Goal: Task Accomplishment & Management: Use online tool/utility

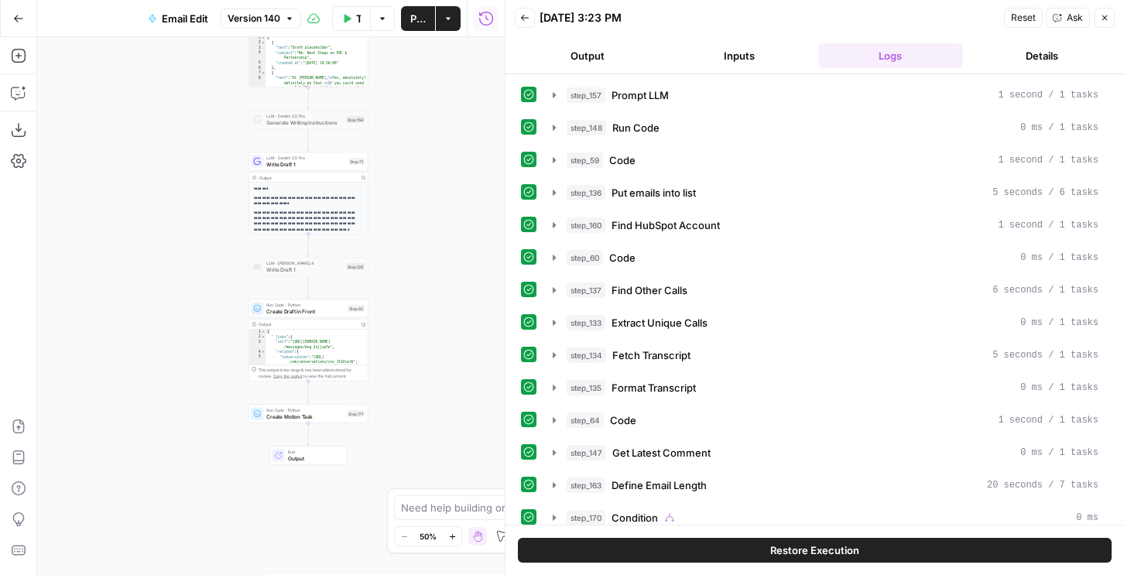
scroll to position [417, 0]
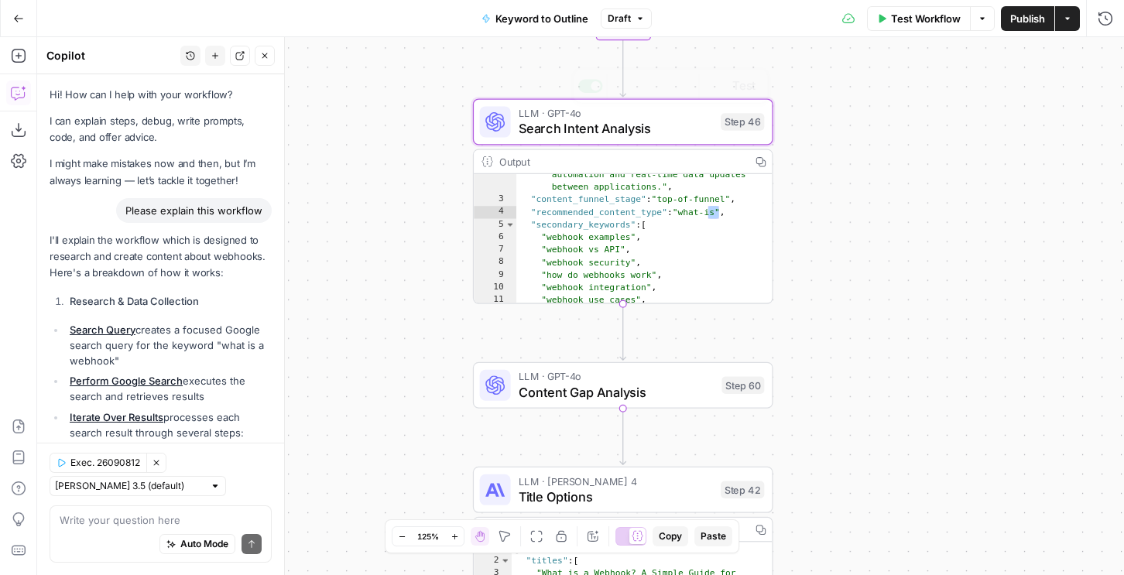
scroll to position [781, 0]
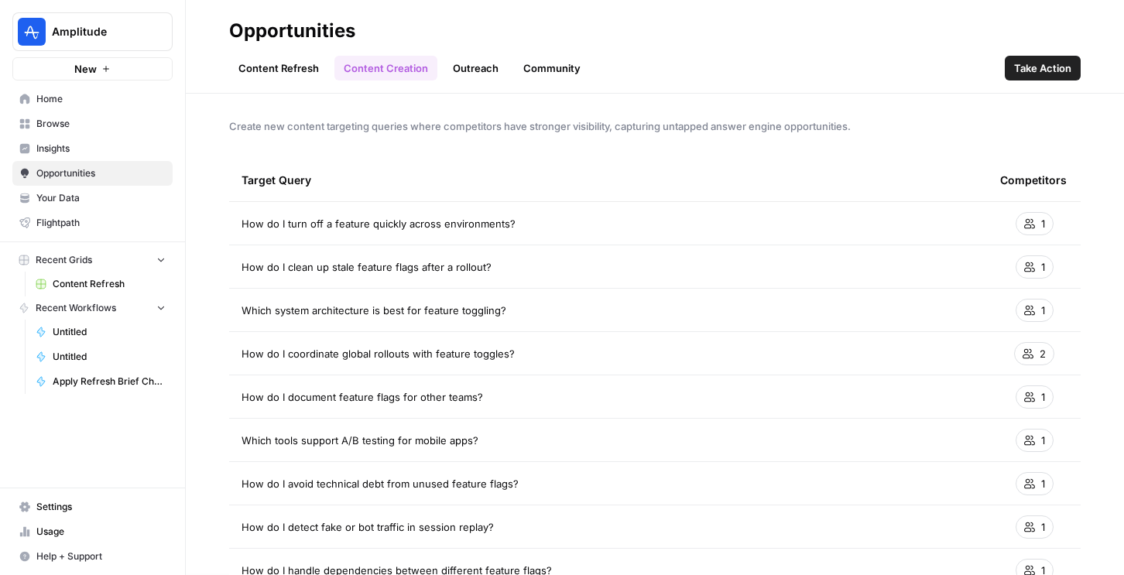
click at [76, 31] on span "Amplitude" at bounding box center [99, 31] width 94 height 15
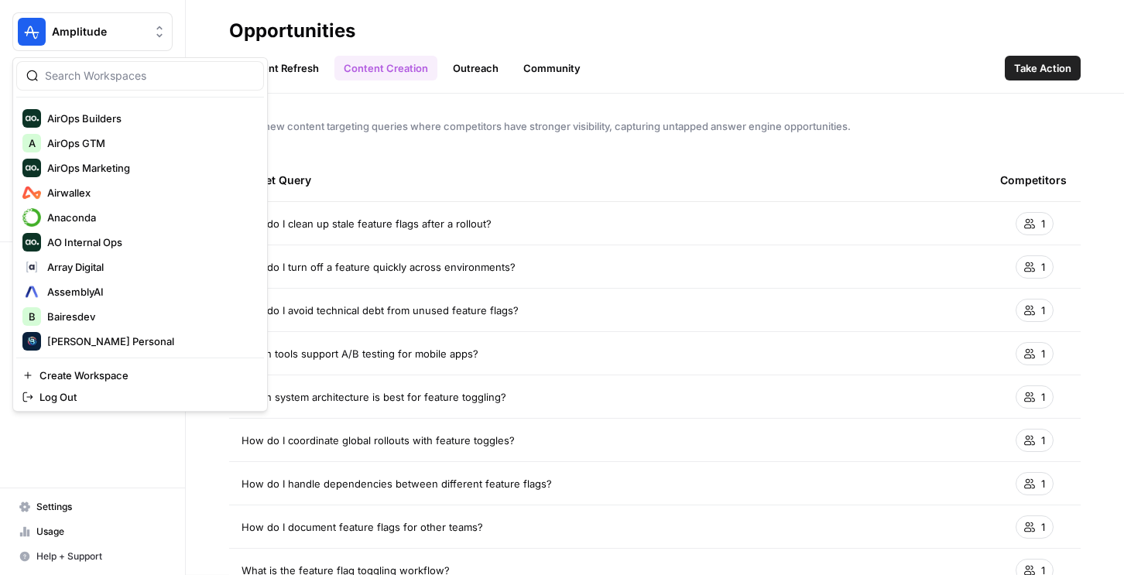
scroll to position [194, 0]
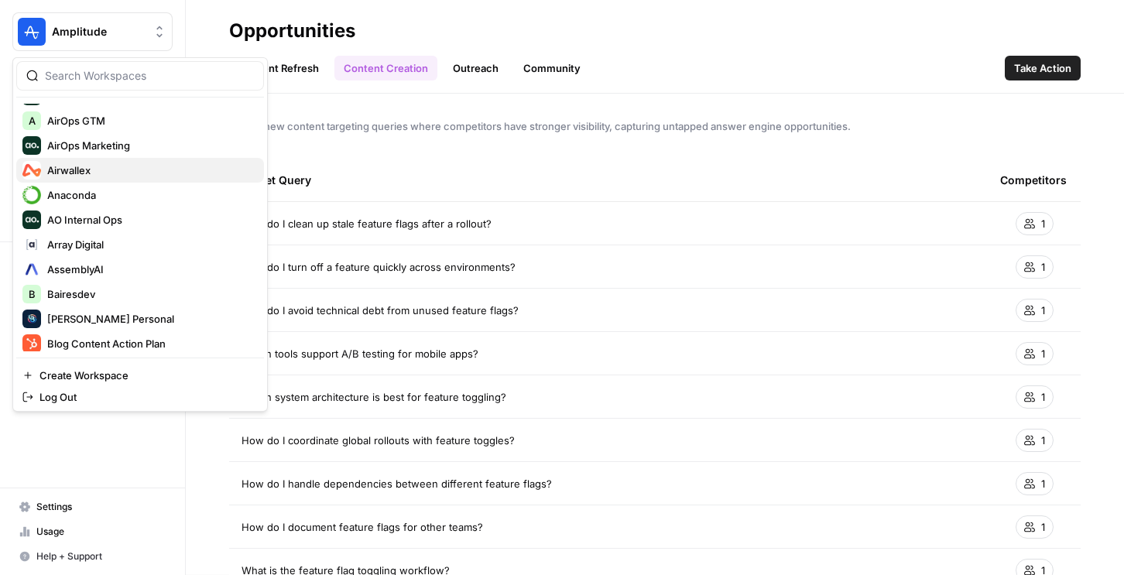
click at [101, 163] on span "Airwallex" at bounding box center [149, 170] width 204 height 15
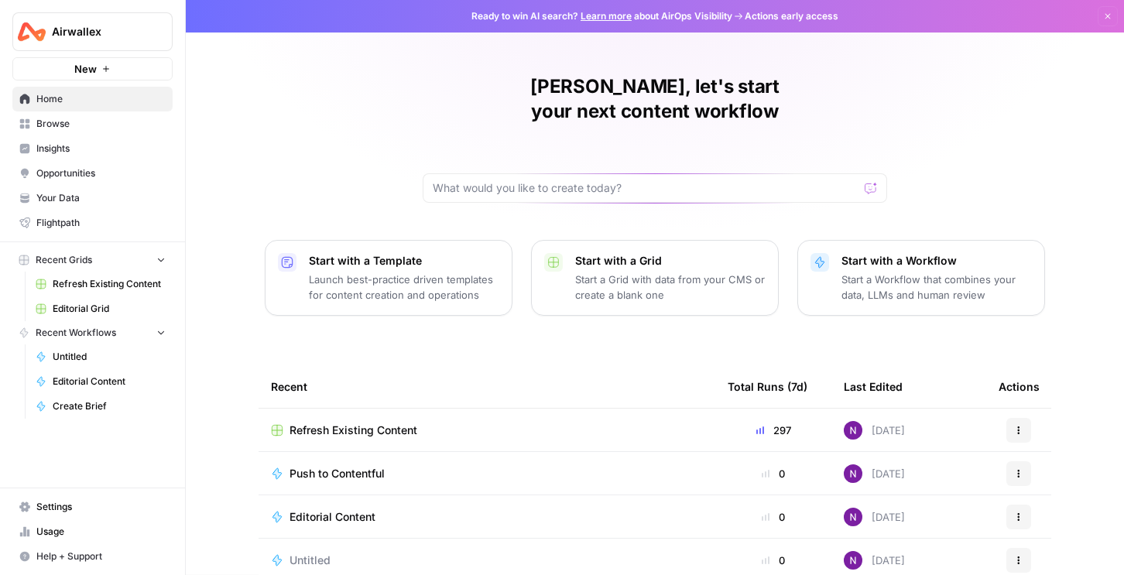
click at [421, 423] on div "Refresh Existing Content" at bounding box center [487, 430] width 432 height 15
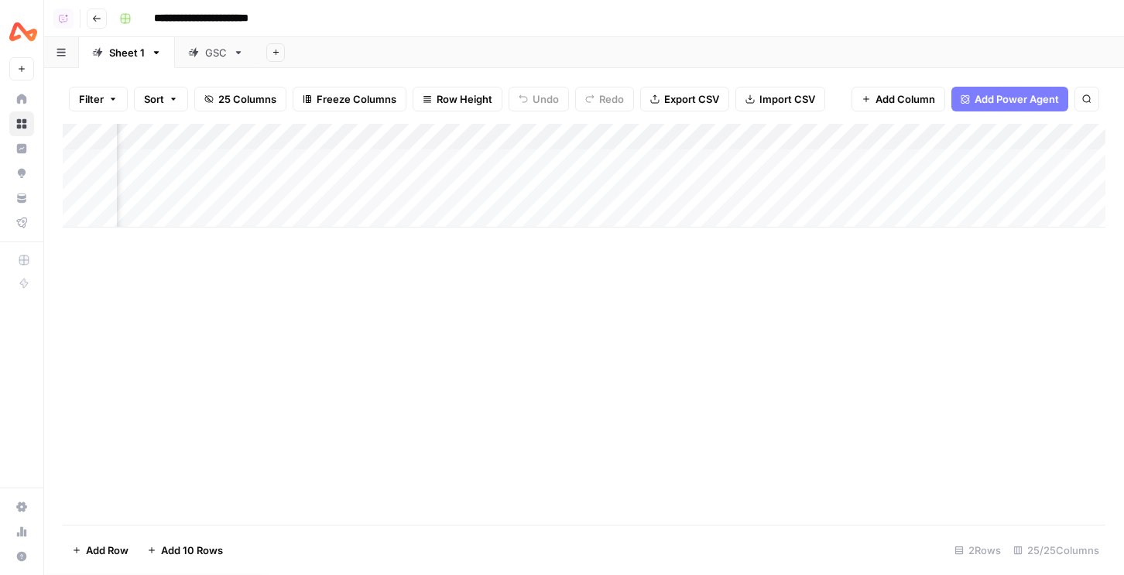
scroll to position [0, 2036]
click at [687, 184] on div "Add Column" at bounding box center [584, 176] width 1043 height 104
click at [847, 159] on div "Add Column" at bounding box center [584, 176] width 1043 height 104
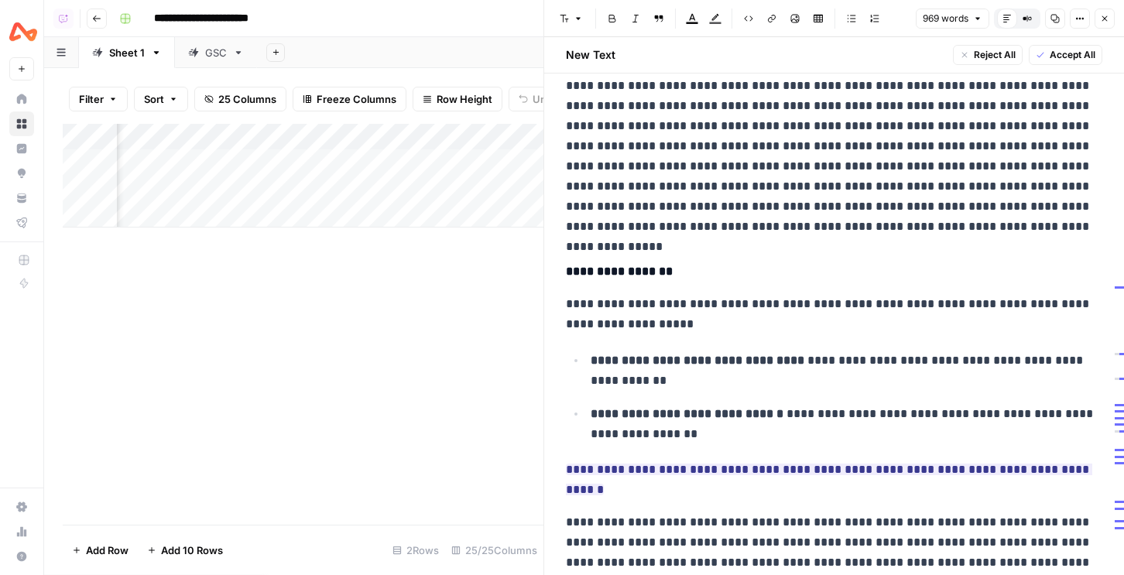
scroll to position [945, 0]
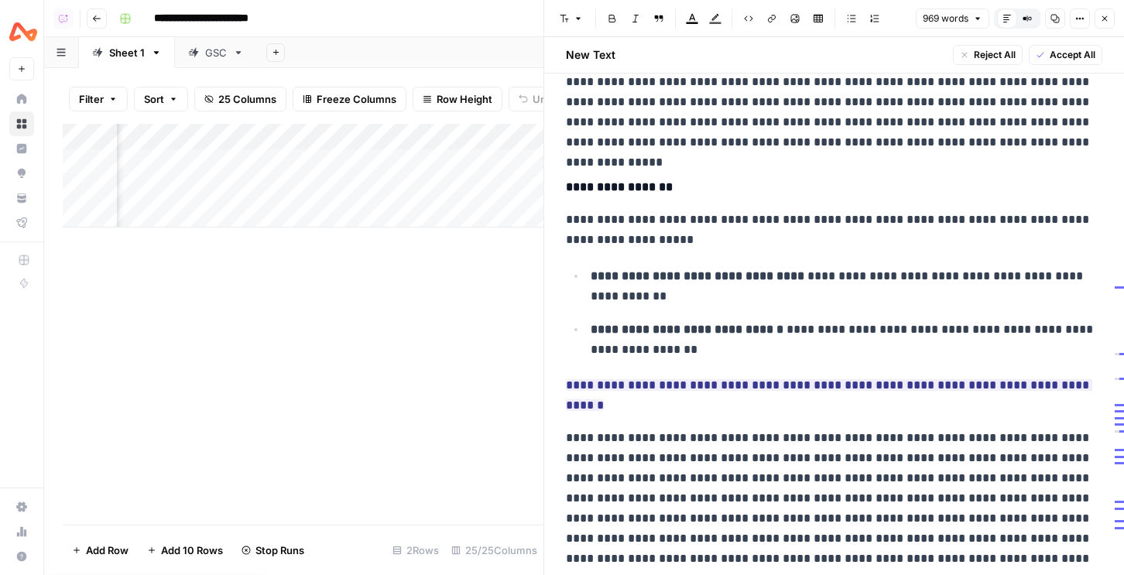
click at [1104, 19] on icon "button" at bounding box center [1104, 18] width 9 height 9
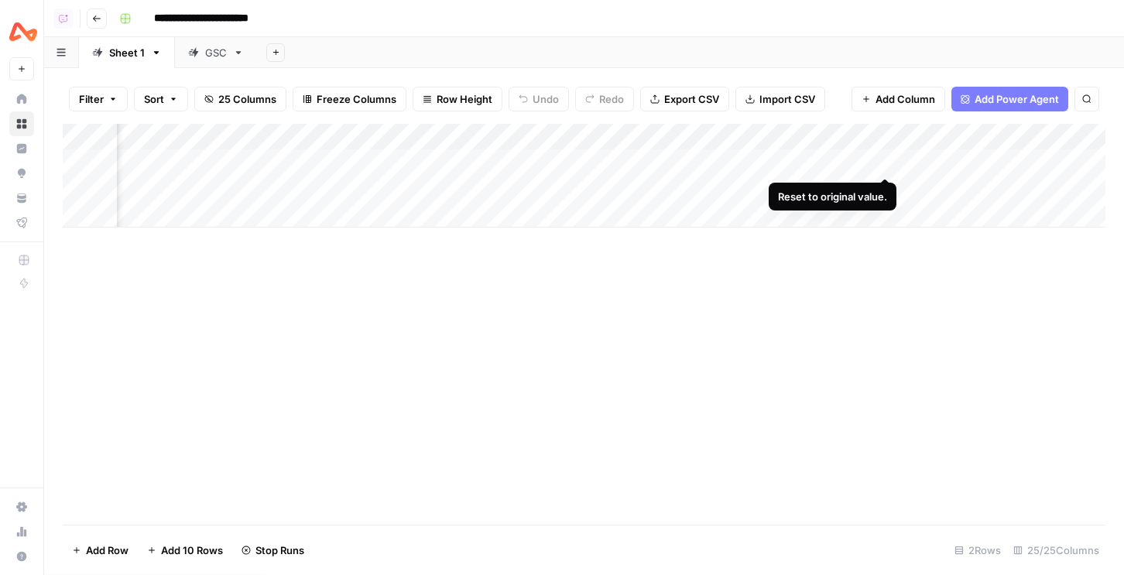
click at [883, 163] on div "Add Column" at bounding box center [584, 176] width 1043 height 104
click at [865, 162] on div "Add Column" at bounding box center [584, 176] width 1043 height 104
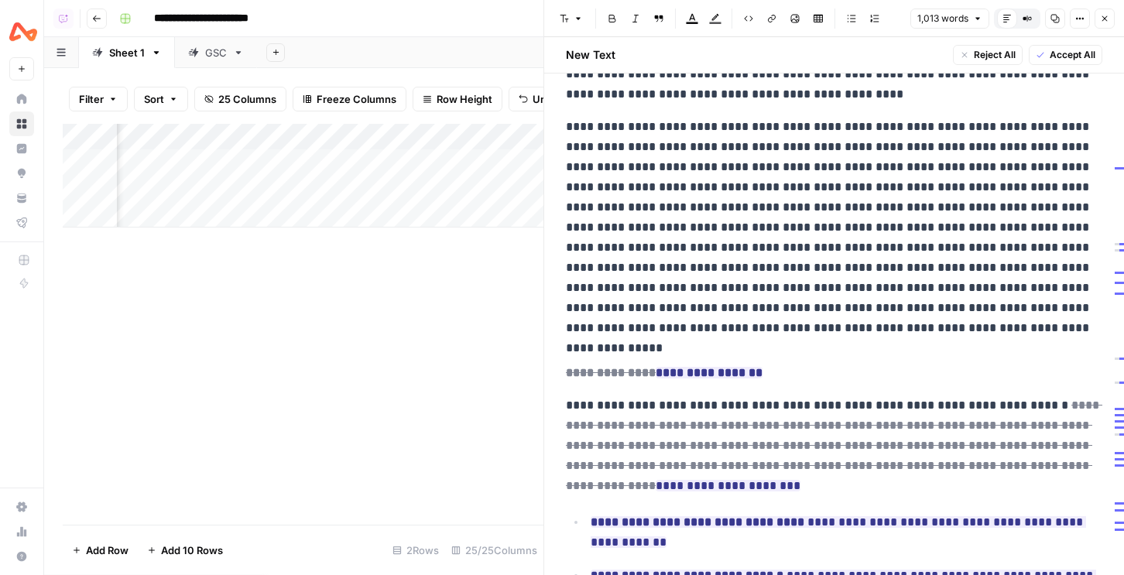
scroll to position [807, 0]
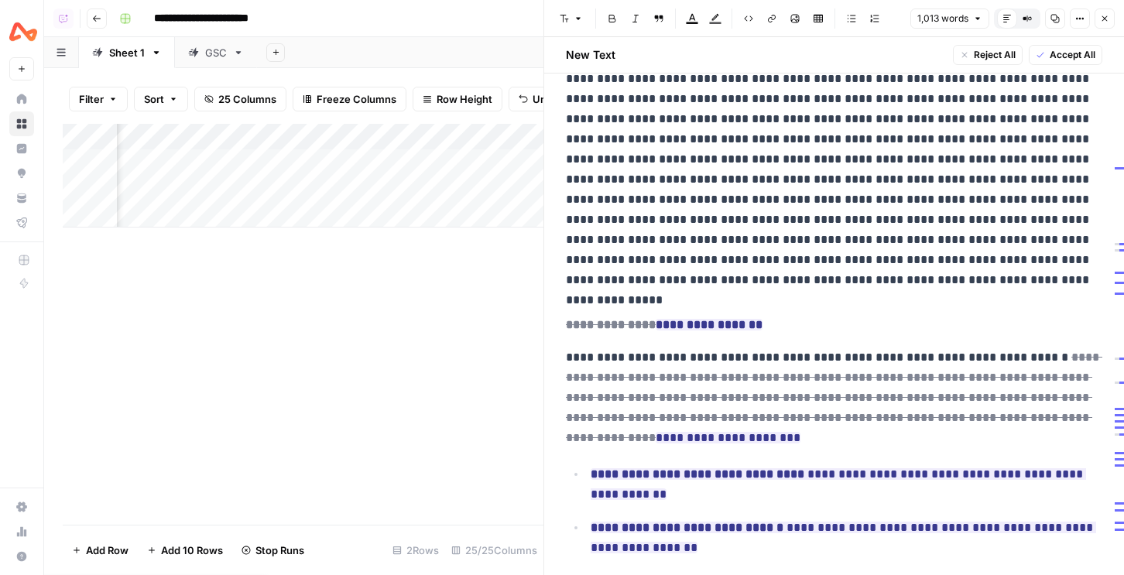
click at [1107, 11] on button "Close" at bounding box center [1105, 19] width 20 height 20
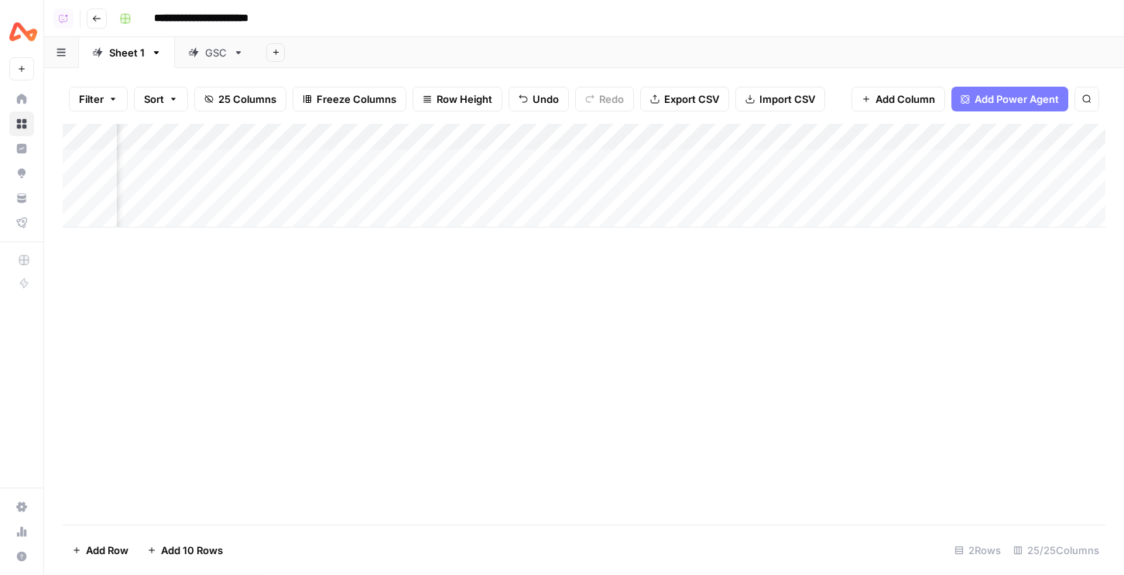
scroll to position [0, 713]
click at [844, 162] on div "Add Column" at bounding box center [584, 176] width 1043 height 104
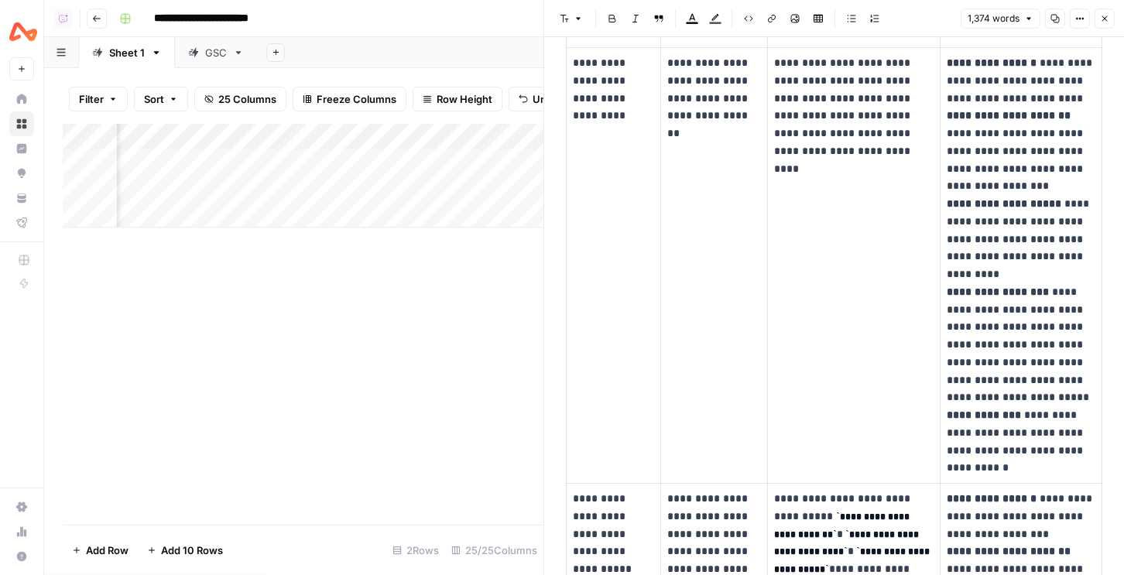
scroll to position [498, 0]
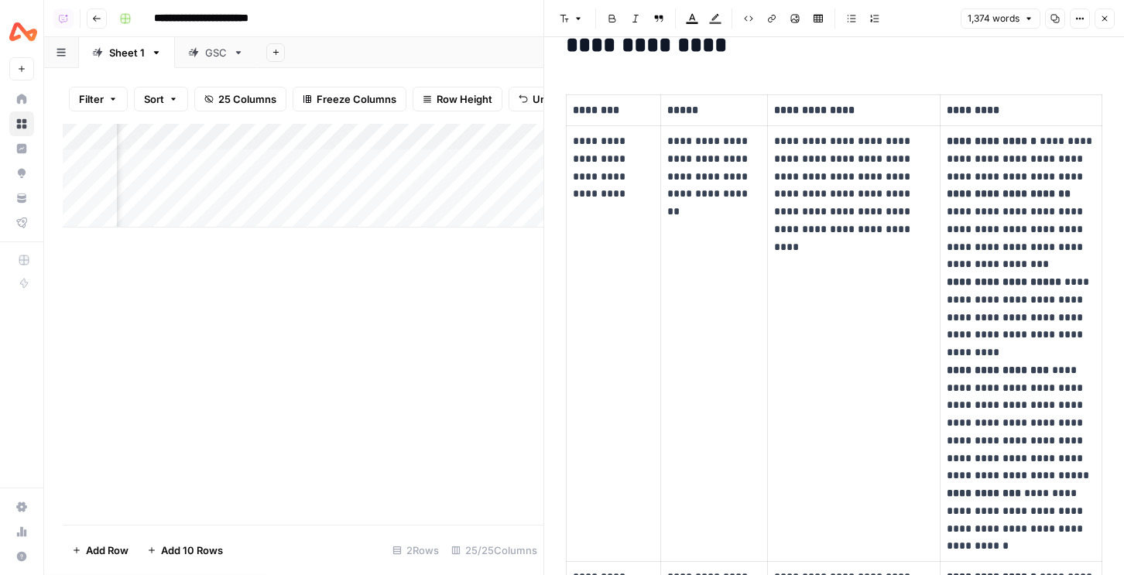
click at [1109, 19] on button "Close" at bounding box center [1105, 19] width 20 height 20
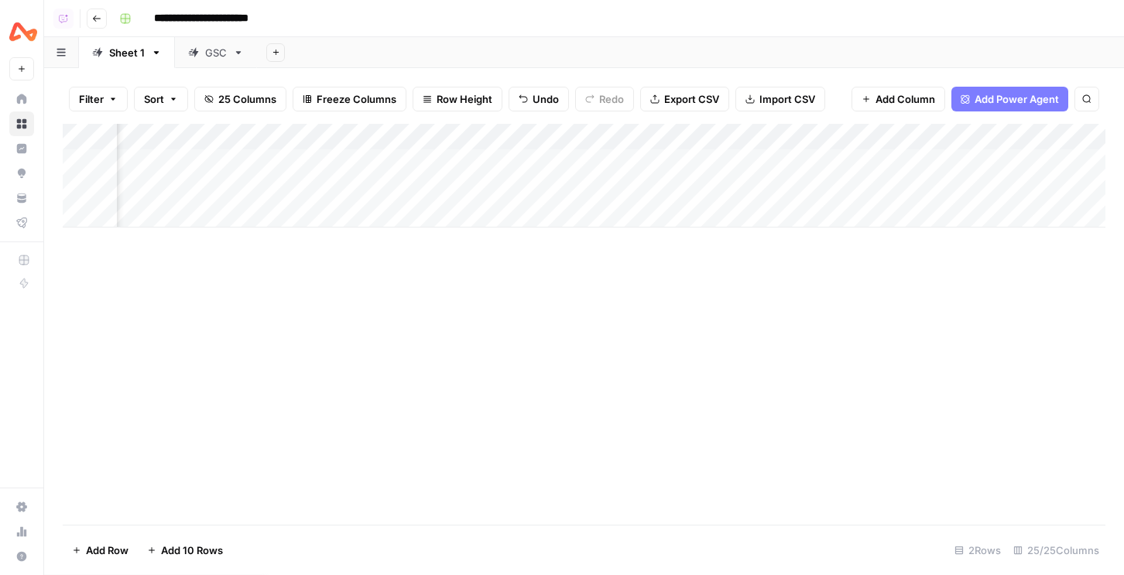
scroll to position [0, 1075]
click at [735, 166] on div "Add Column" at bounding box center [584, 176] width 1043 height 104
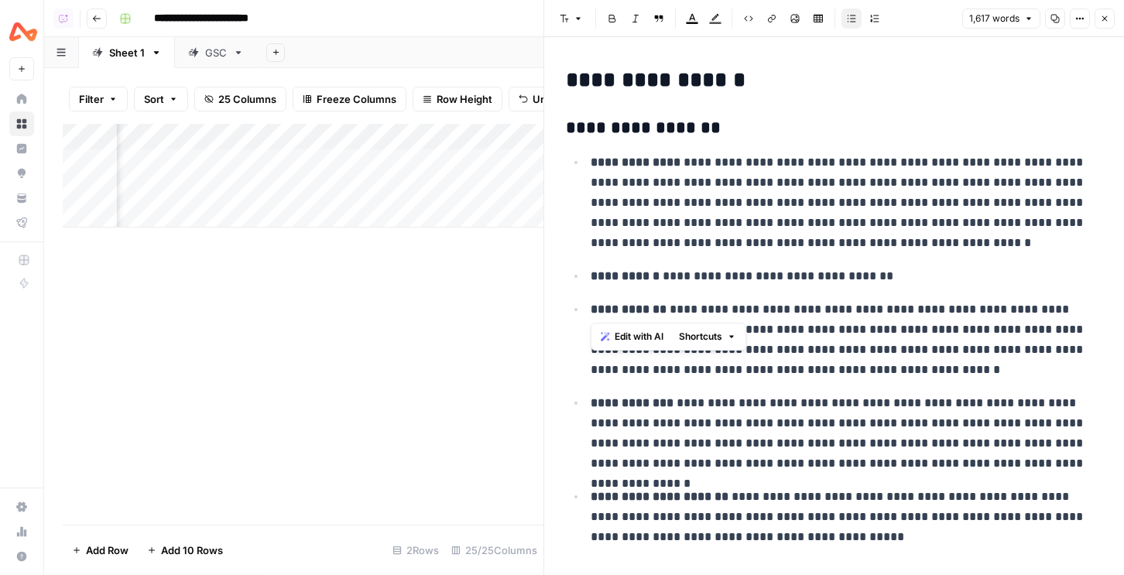
drag, startPoint x: 650, startPoint y: 280, endPoint x: 885, endPoint y: 290, distance: 234.9
click at [885, 290] on ul "**********" at bounding box center [834, 350] width 537 height 396
click at [1104, 17] on icon "button" at bounding box center [1104, 18] width 9 height 9
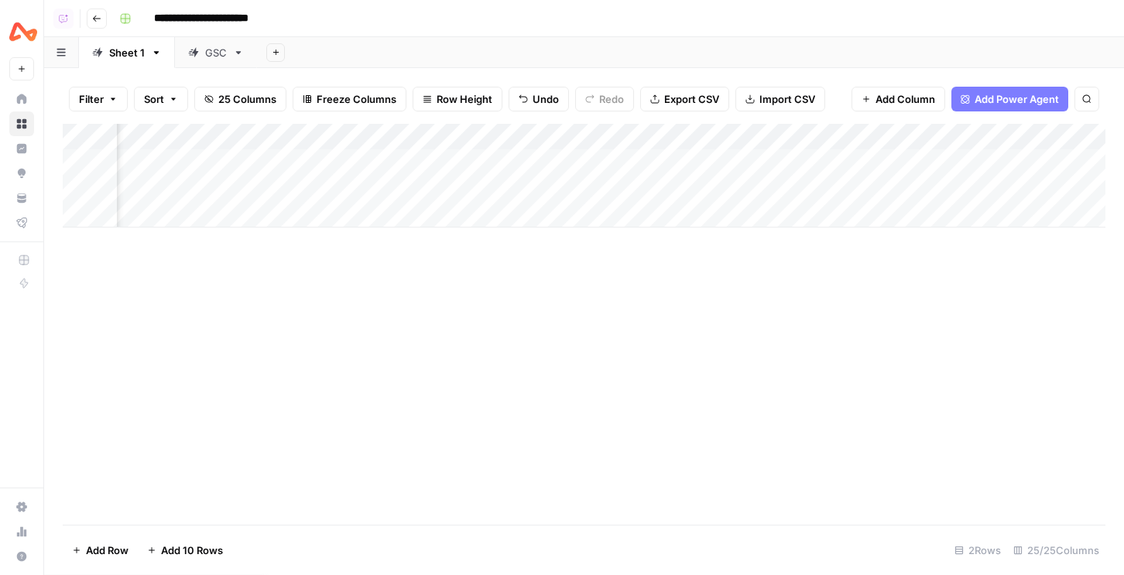
scroll to position [0, 1693]
click at [929, 160] on div "Add Column" at bounding box center [584, 176] width 1043 height 104
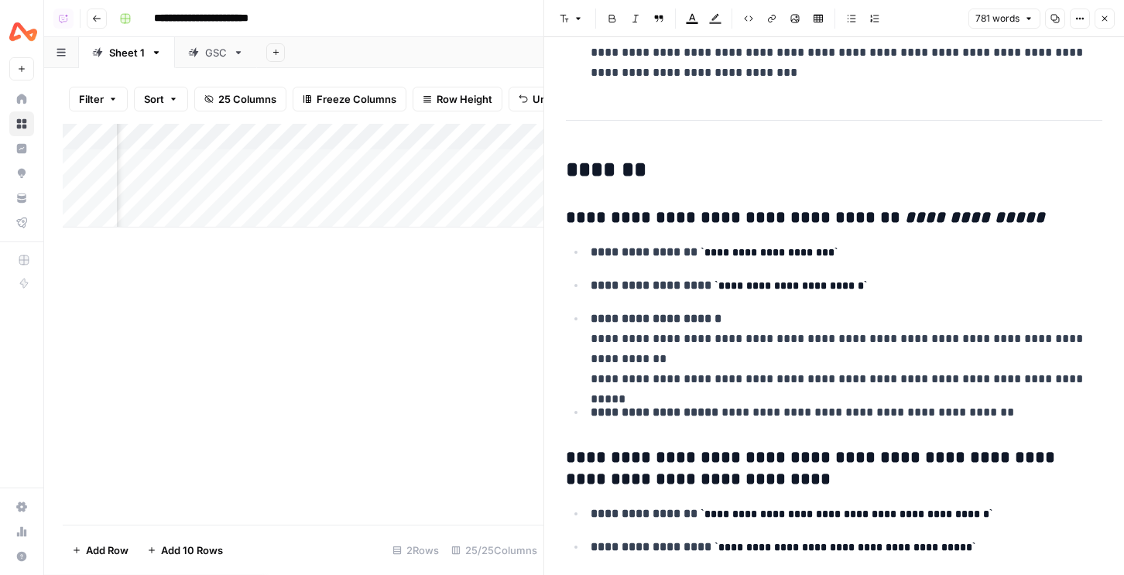
scroll to position [246, 0]
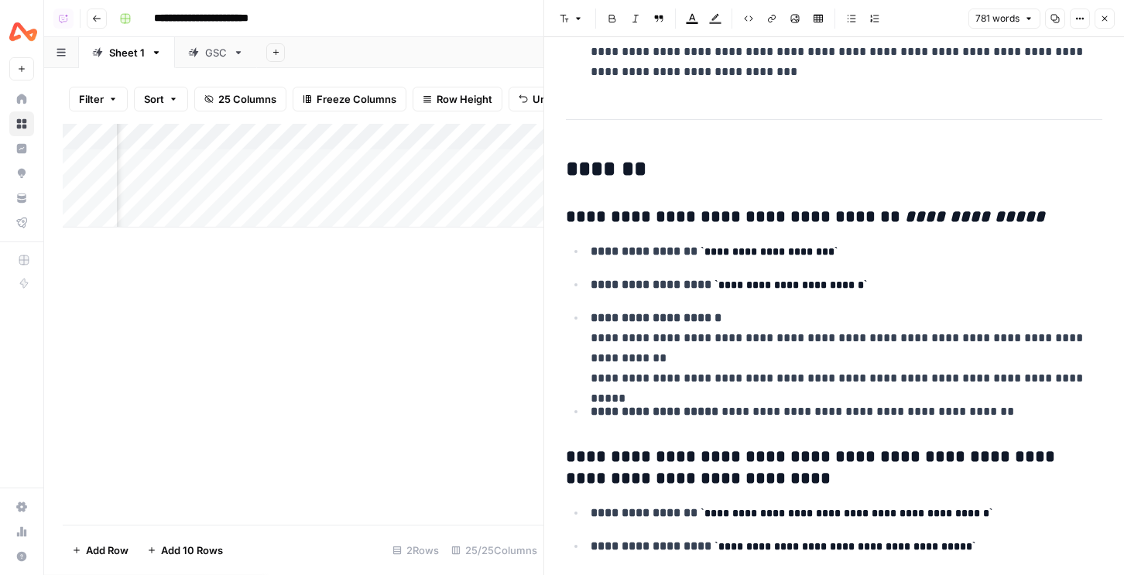
click at [636, 338] on p "**********" at bounding box center [847, 348] width 512 height 81
click at [617, 337] on p "**********" at bounding box center [847, 348] width 512 height 81
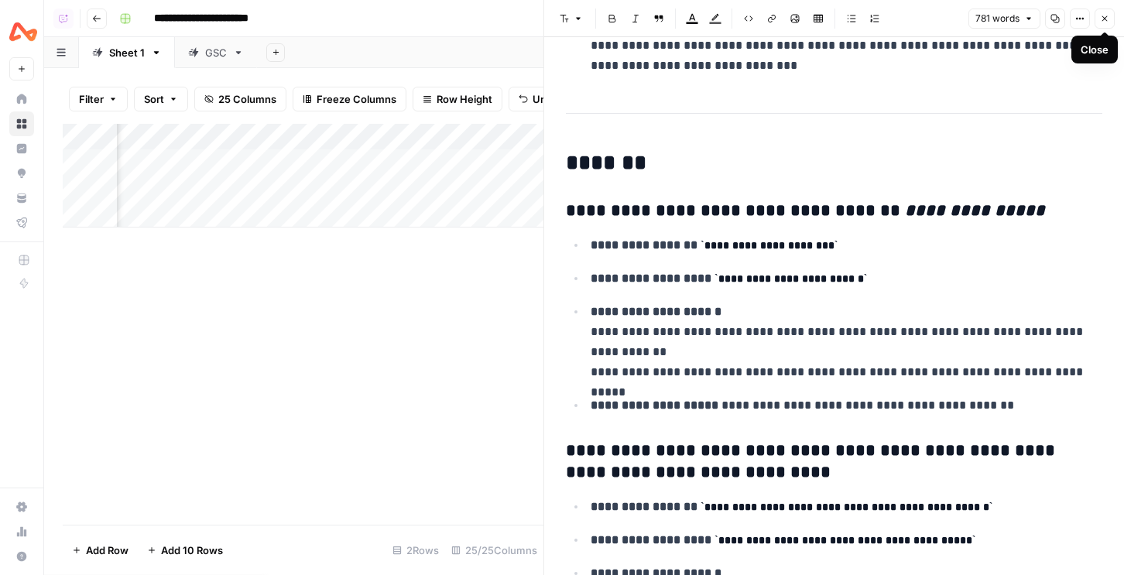
click at [1107, 19] on icon "button" at bounding box center [1104, 18] width 9 height 9
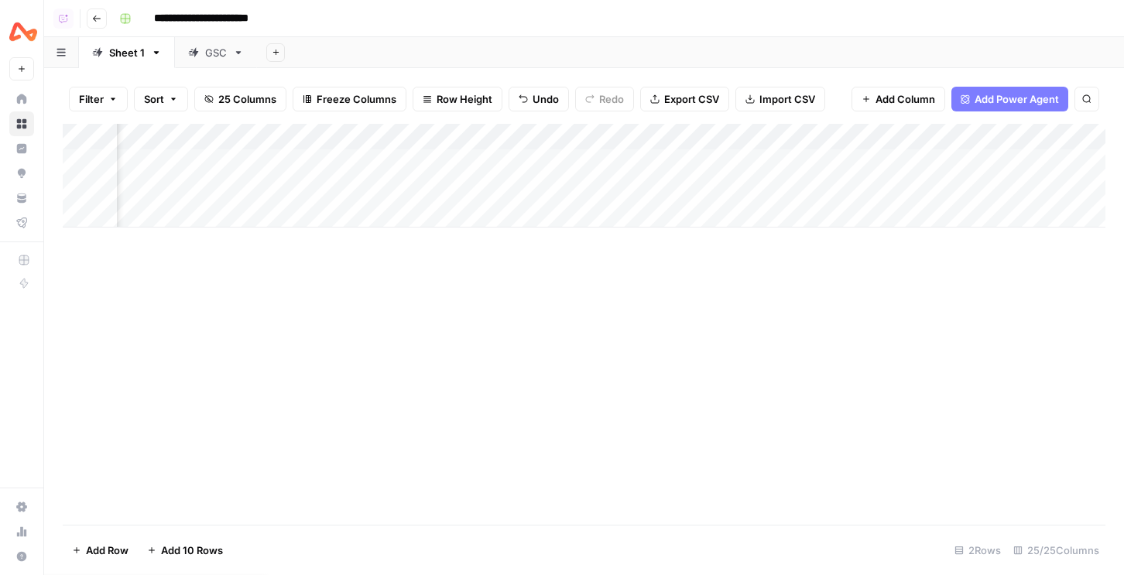
click at [794, 132] on div "Add Column" at bounding box center [584, 176] width 1043 height 104
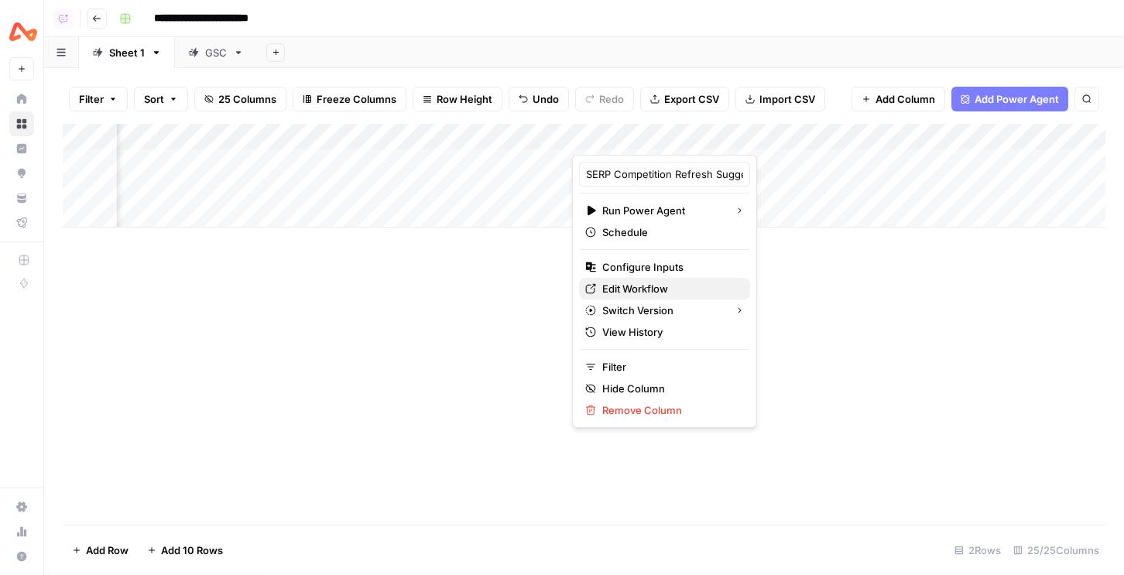
click at [645, 283] on span "Edit Workflow" at bounding box center [670, 288] width 136 height 15
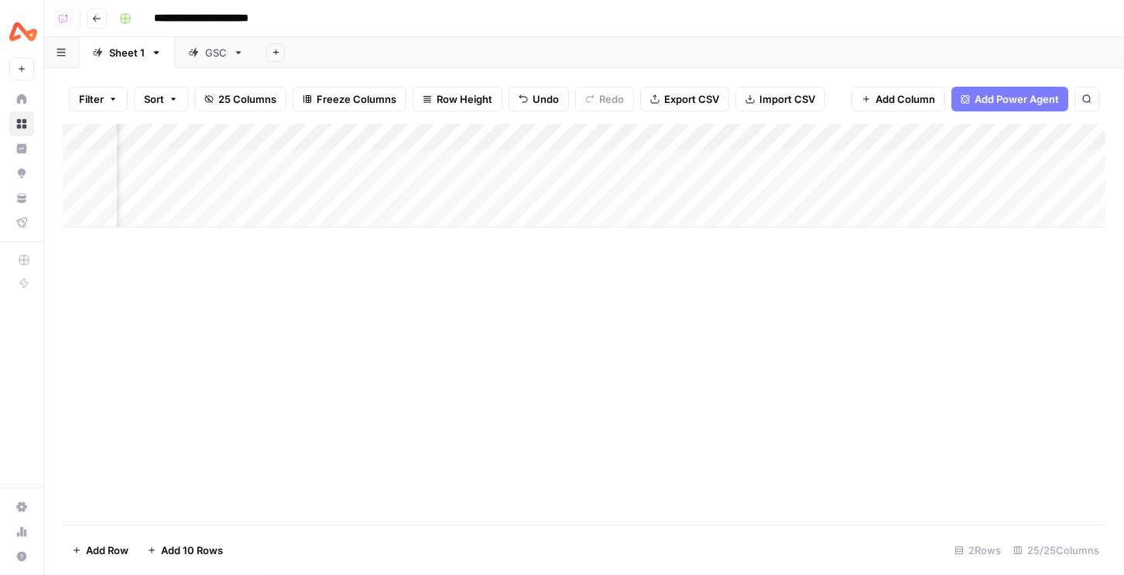
scroll to position [0, 198]
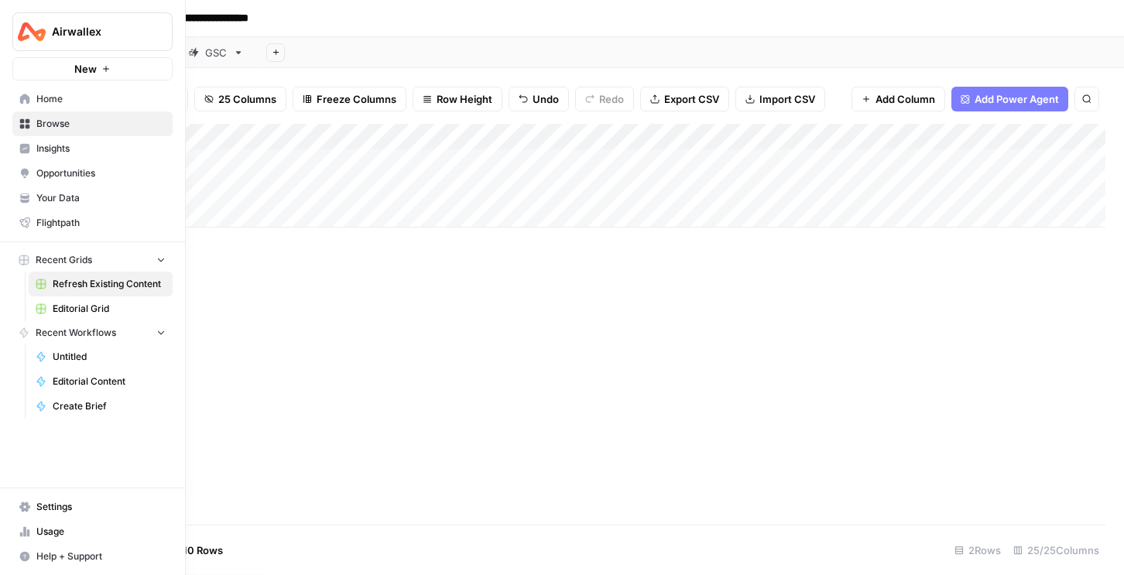
click at [54, 190] on link "Your Data" at bounding box center [92, 198] width 160 height 25
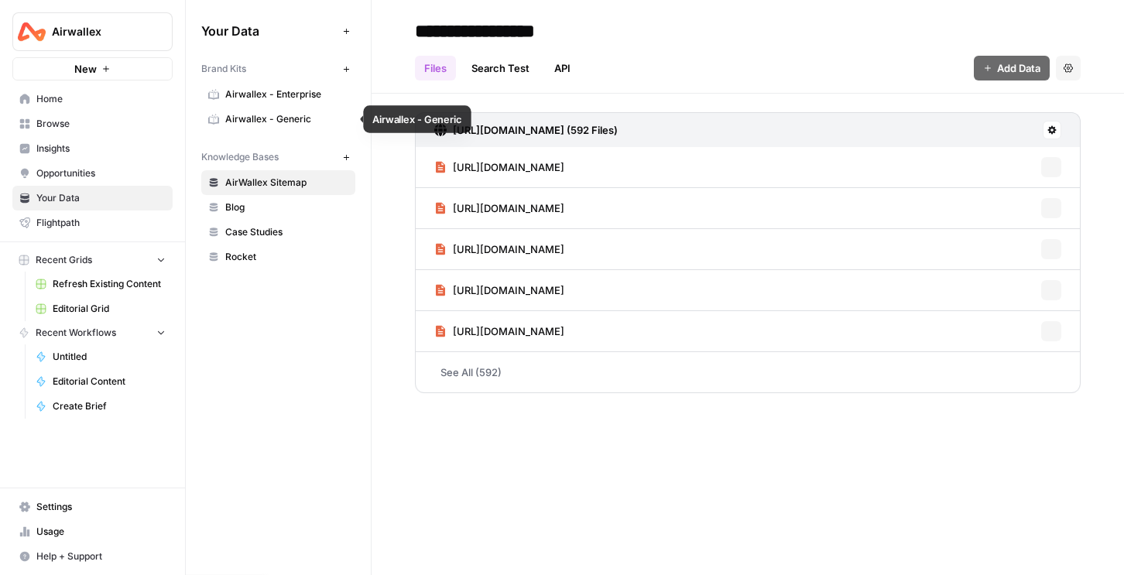
click at [283, 94] on span "Airwallex - Enterprise" at bounding box center [286, 94] width 123 height 14
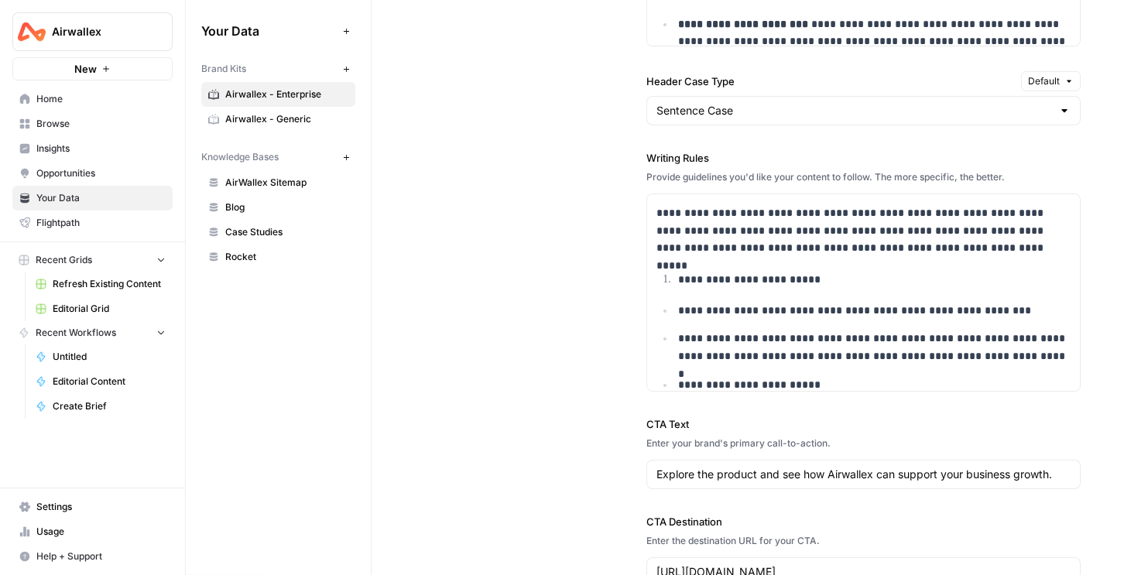
scroll to position [71, 0]
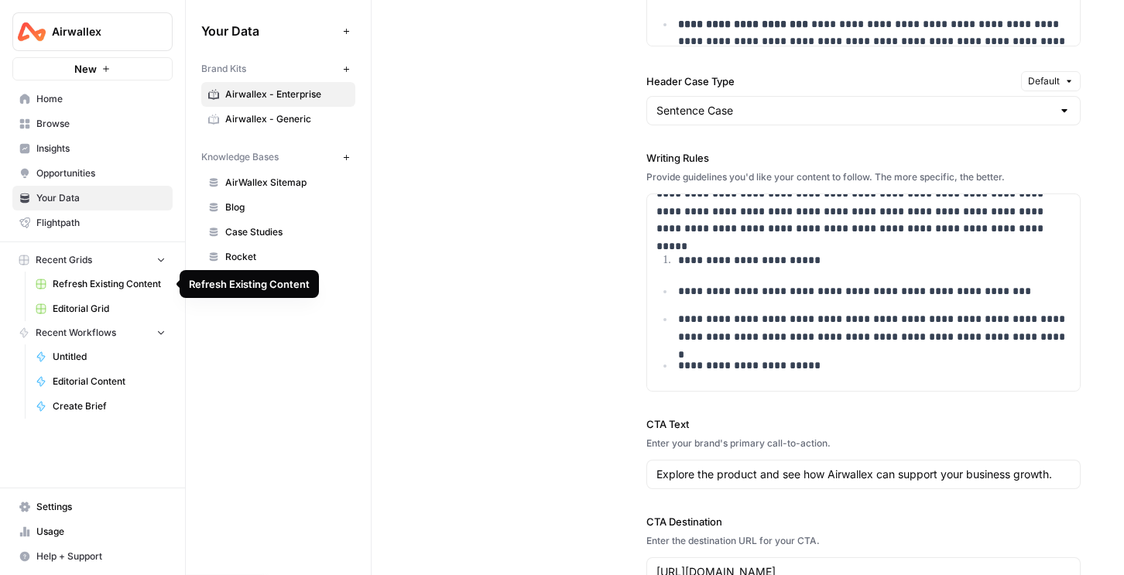
click at [77, 290] on span "Refresh Existing Content" at bounding box center [109, 284] width 113 height 14
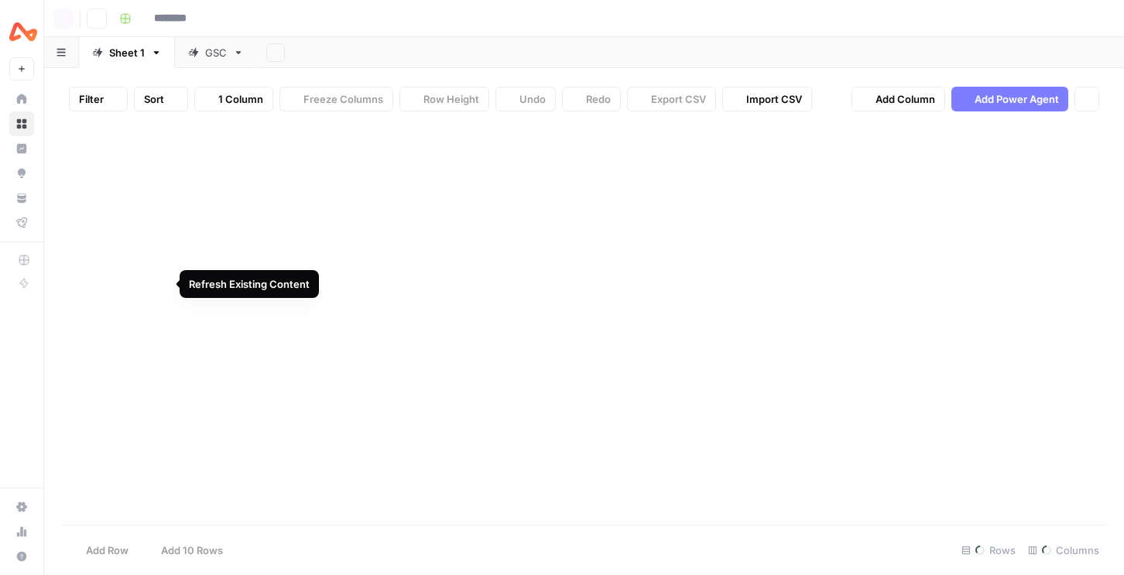
type input "**********"
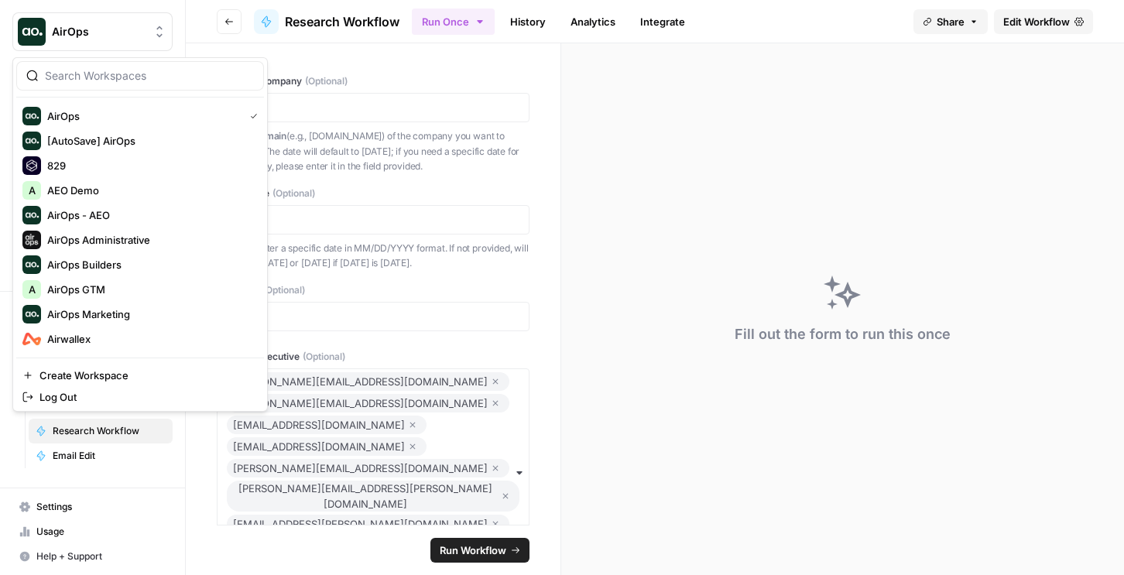
click at [77, 22] on button "AirOps" at bounding box center [92, 31] width 160 height 39
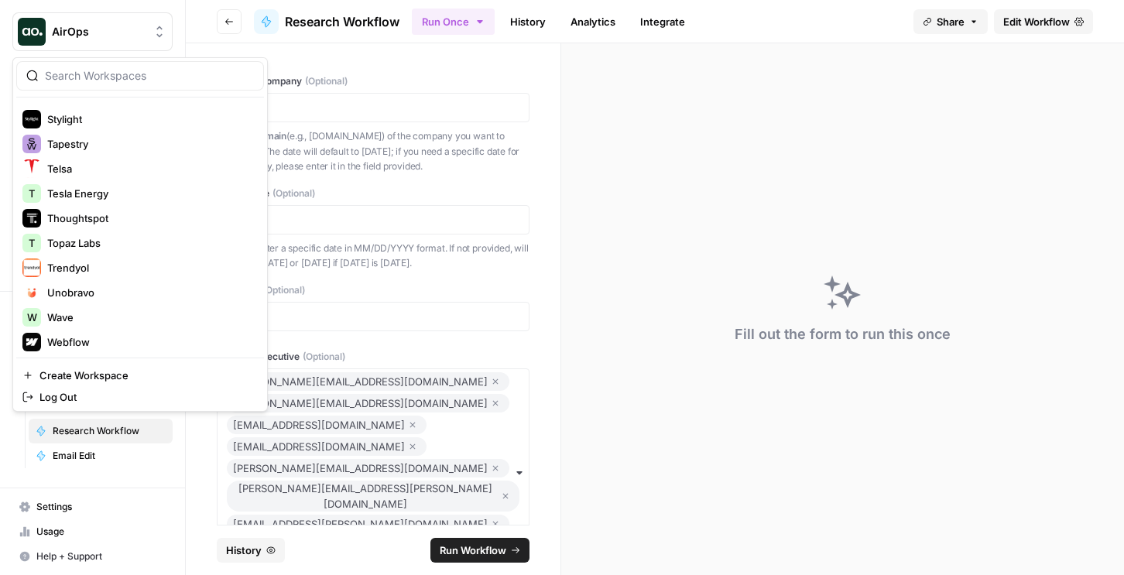
scroll to position [2354, 0]
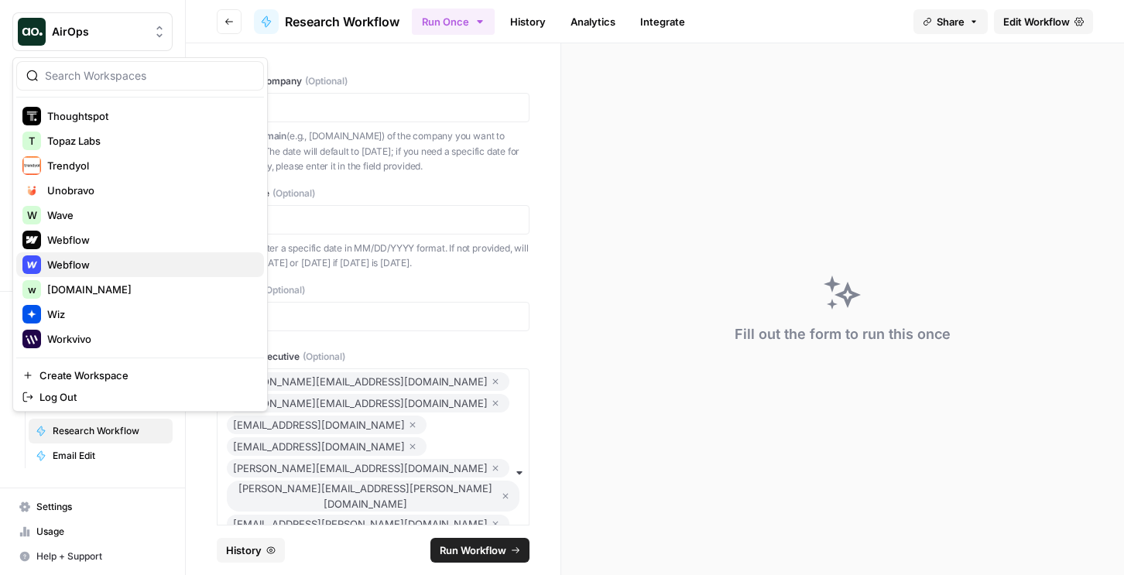
click at [84, 273] on div "Webflow" at bounding box center [139, 265] width 235 height 19
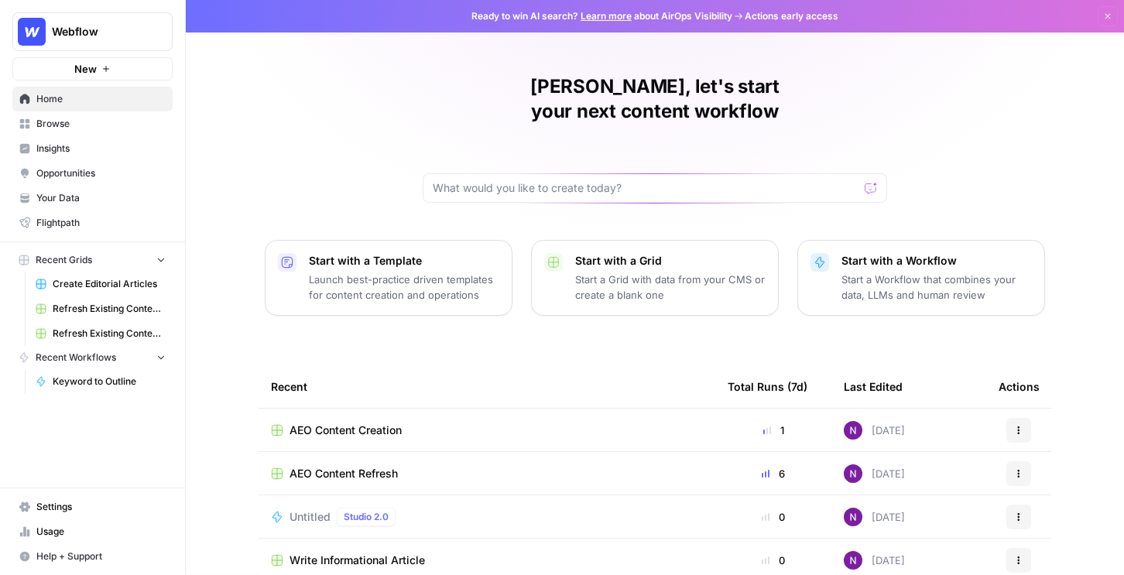
click at [87, 40] on button "Webflow" at bounding box center [92, 31] width 160 height 39
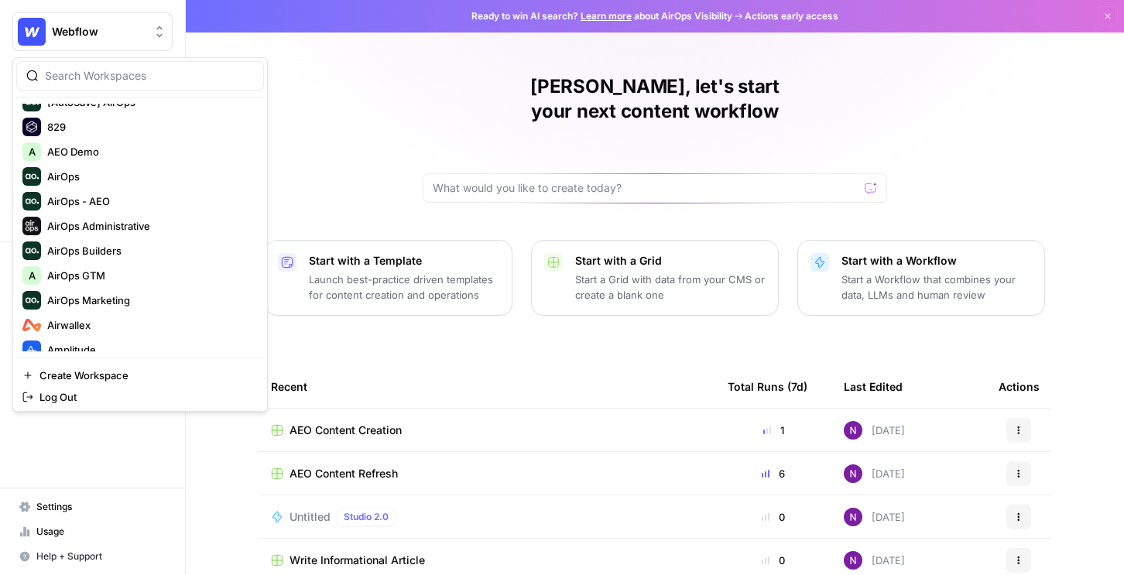
scroll to position [125, 0]
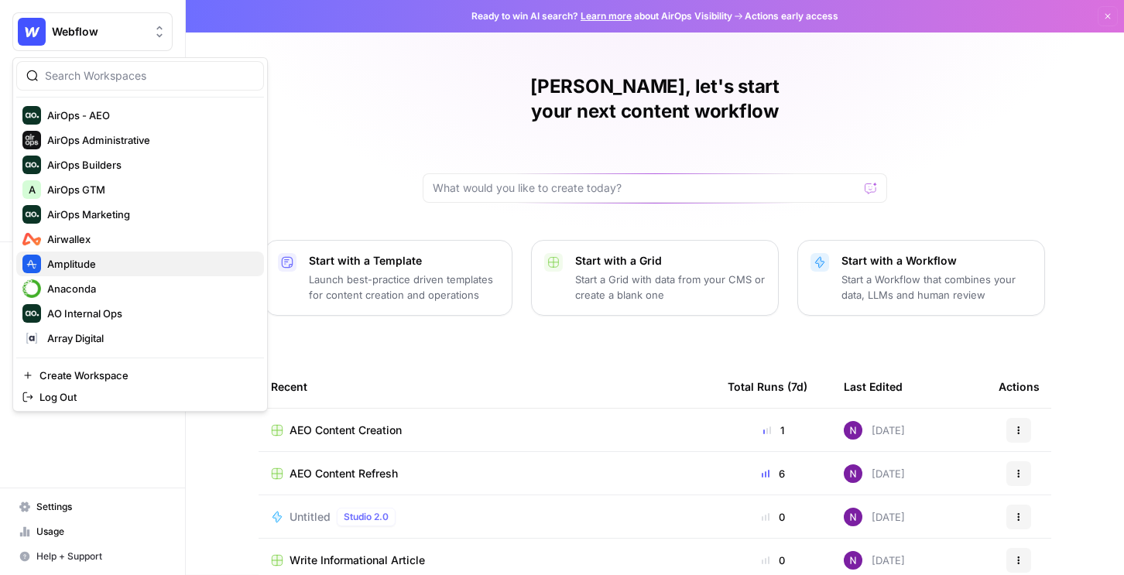
click at [82, 261] on span "Amplitude" at bounding box center [149, 263] width 204 height 15
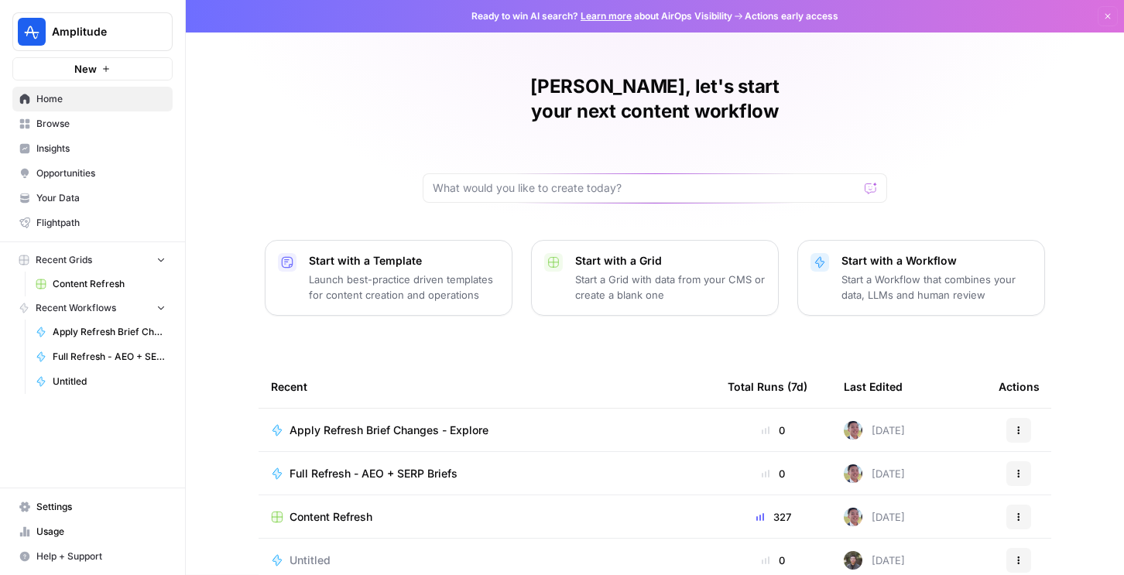
click at [86, 138] on link "Insights" at bounding box center [92, 148] width 160 height 25
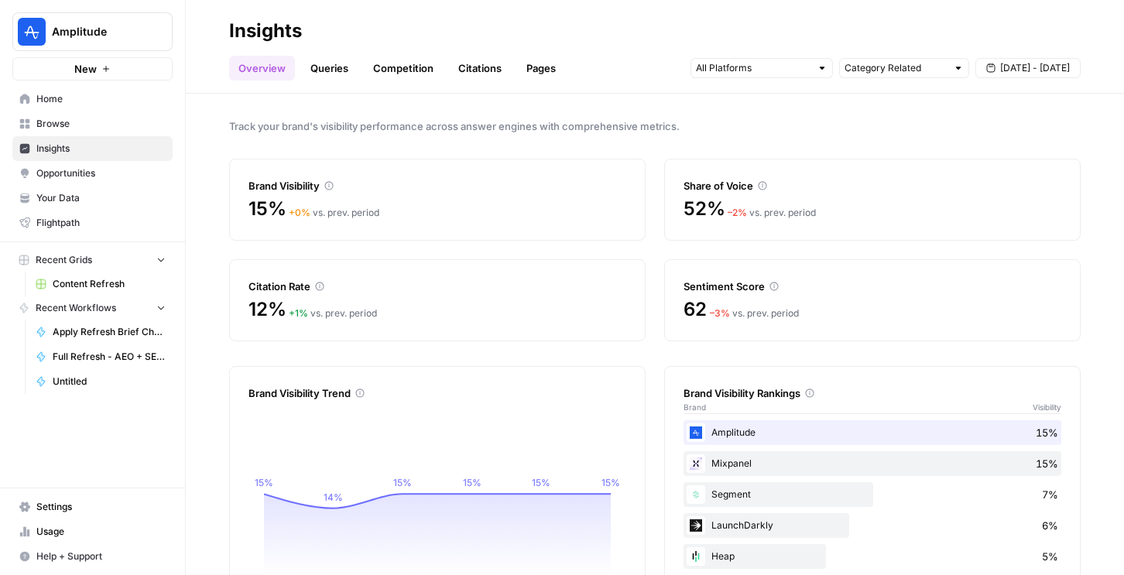
click at [98, 173] on span "Opportunities" at bounding box center [100, 173] width 129 height 14
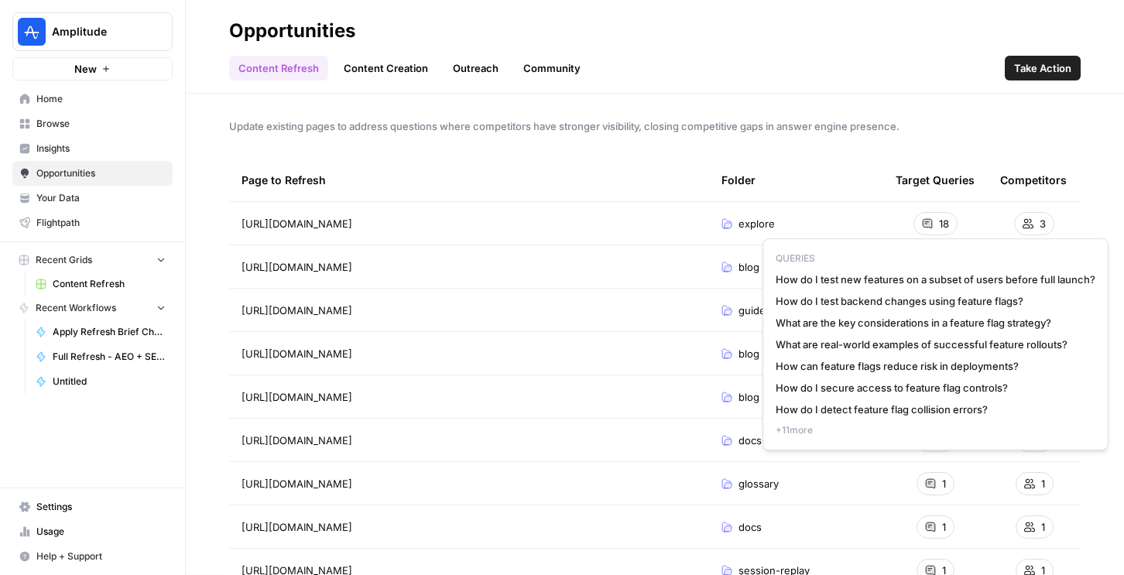
click at [935, 227] on div "18" at bounding box center [936, 223] width 44 height 23
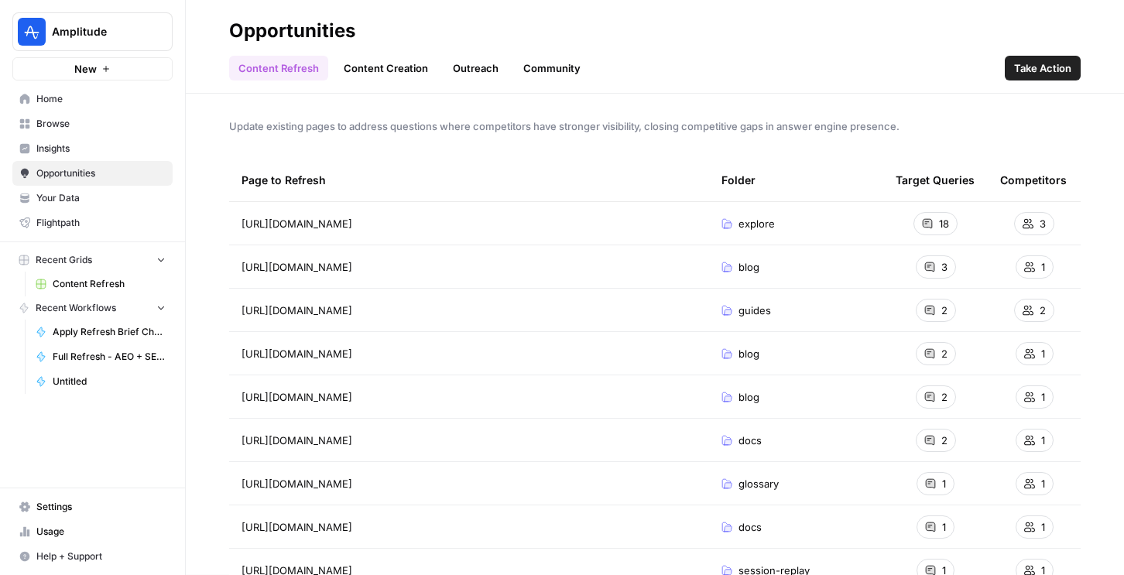
click at [392, 64] on link "Content Creation" at bounding box center [386, 68] width 103 height 25
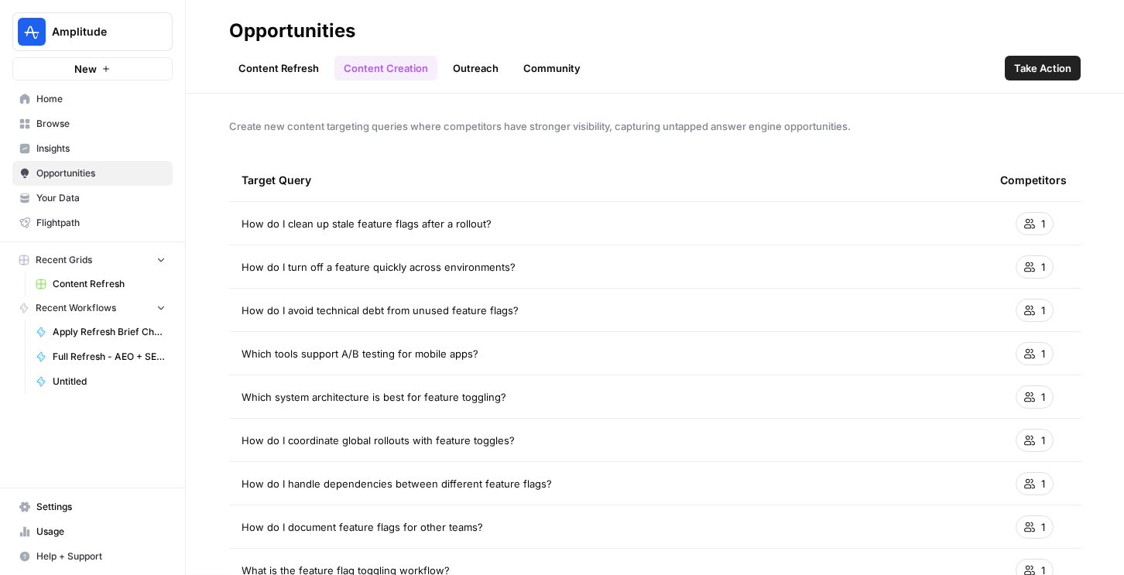
click at [461, 73] on link "Outreach" at bounding box center [476, 68] width 64 height 25
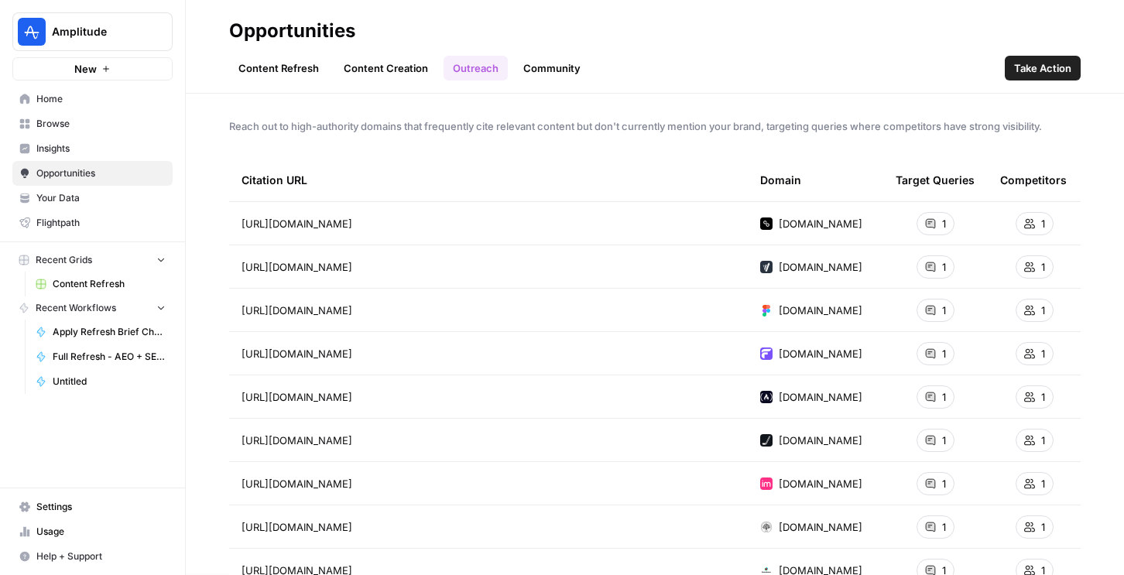
click at [546, 60] on link "Community" at bounding box center [552, 68] width 76 height 25
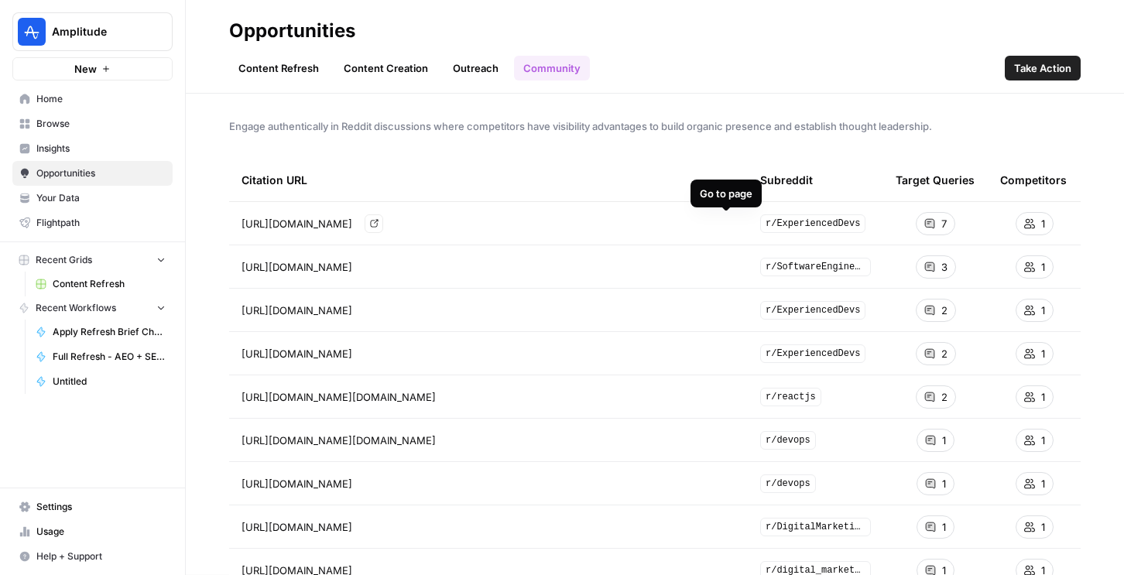
click at [379, 221] on icon "Go to page https://www.reddit.com/r/ExperiencedDevs/comments/1cb2mzm/what_is_th…" at bounding box center [374, 223] width 9 height 9
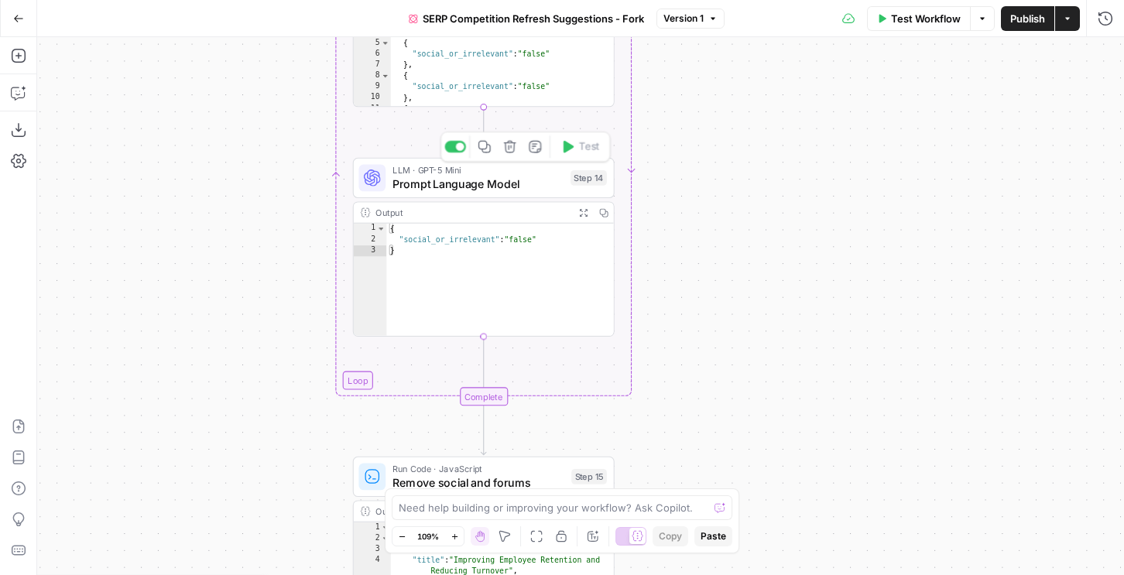
click at [492, 184] on span "Prompt Language Model" at bounding box center [478, 184] width 171 height 17
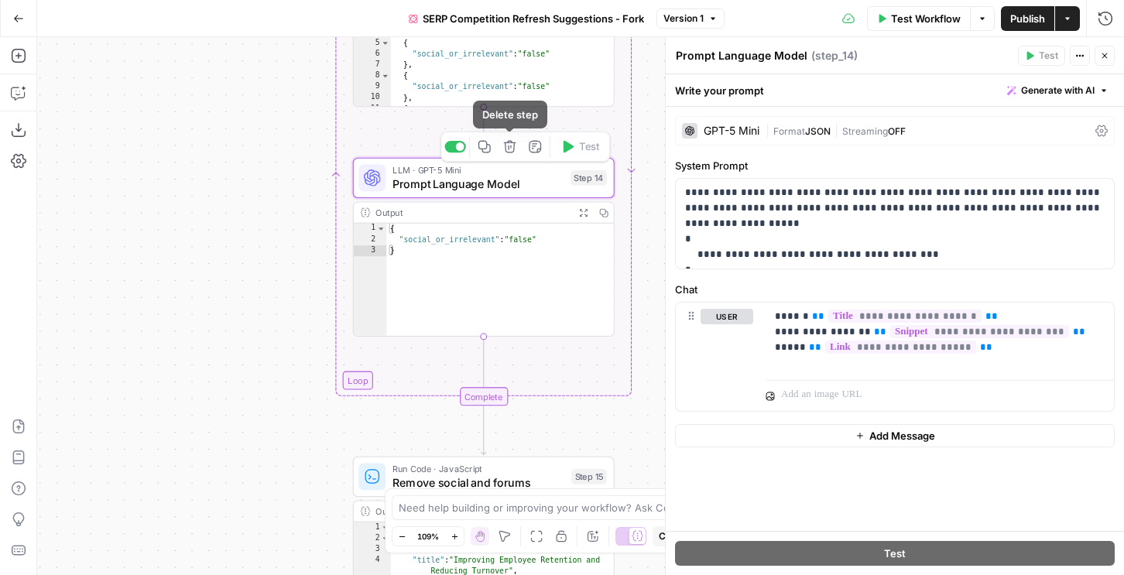
click at [760, 124] on div "GPT-5 Mini" at bounding box center [720, 130] width 77 height 15
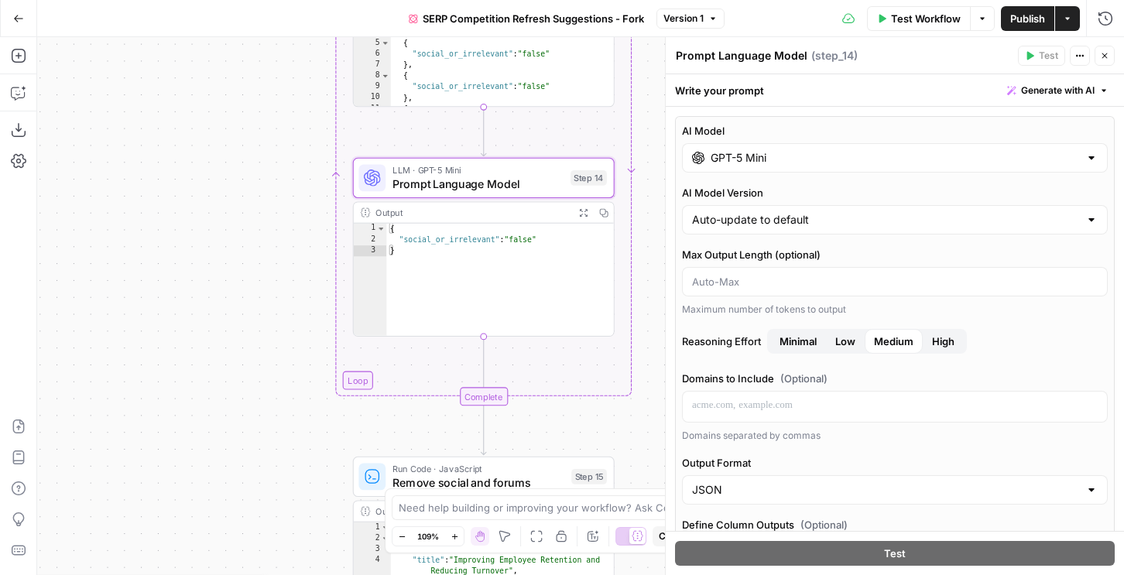
click at [736, 157] on input "GPT-5 Mini" at bounding box center [895, 157] width 369 height 15
click at [1103, 57] on icon "button" at bounding box center [1104, 55] width 9 height 9
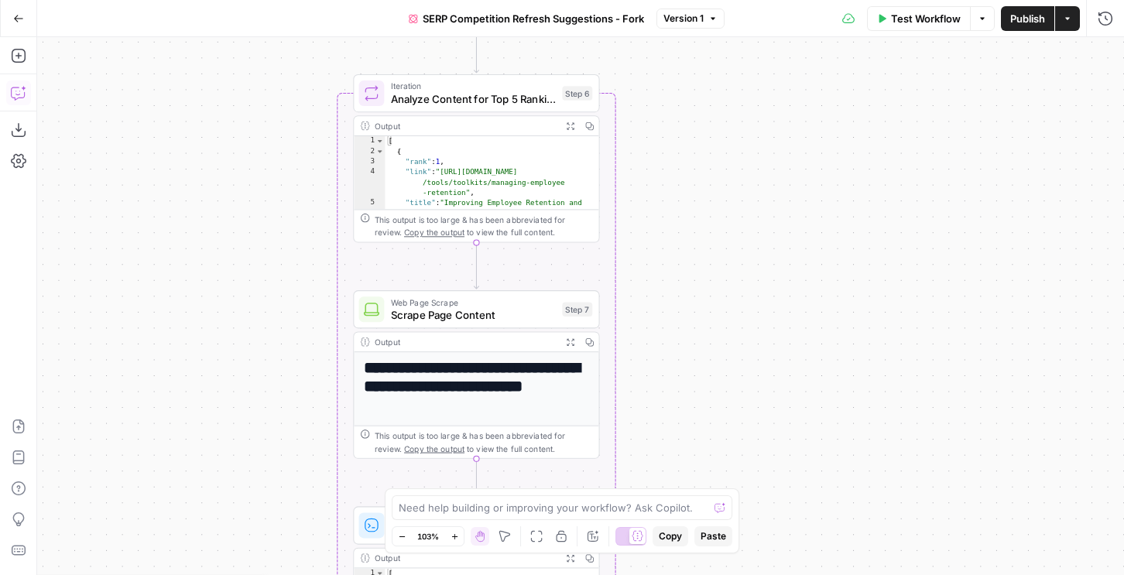
click at [19, 97] on icon "button" at bounding box center [18, 92] width 15 height 15
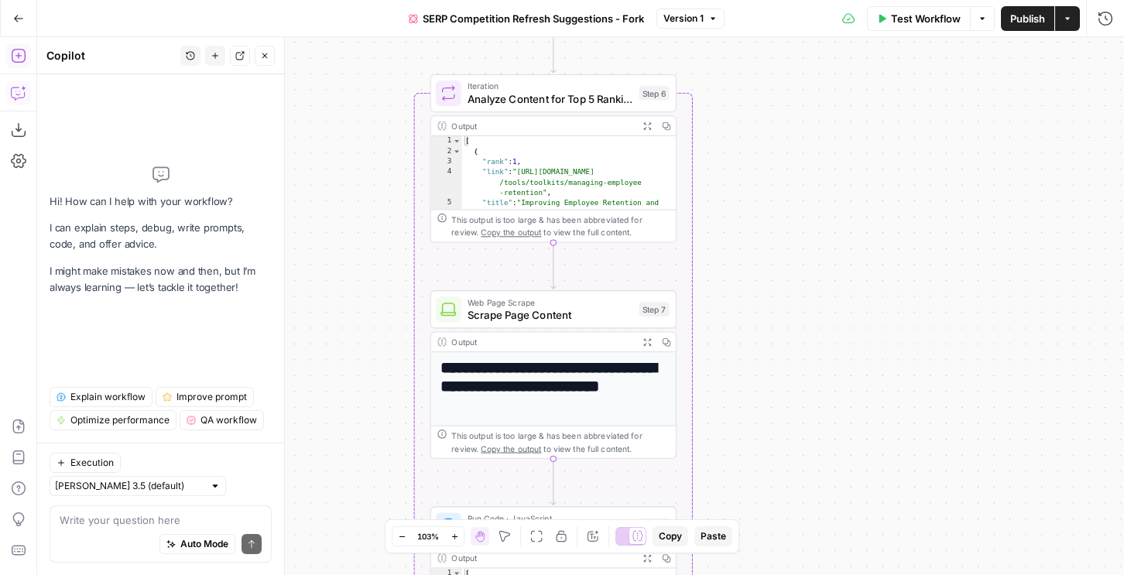
click at [18, 52] on icon "button" at bounding box center [18, 55] width 15 height 15
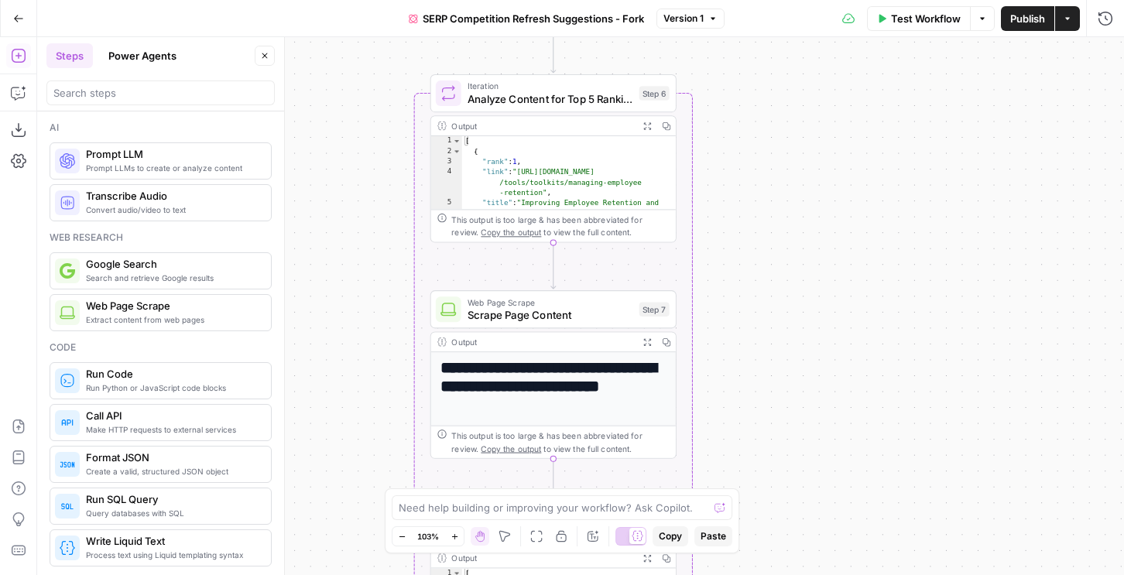
click at [144, 66] on button "Power Agents" at bounding box center [142, 55] width 87 height 25
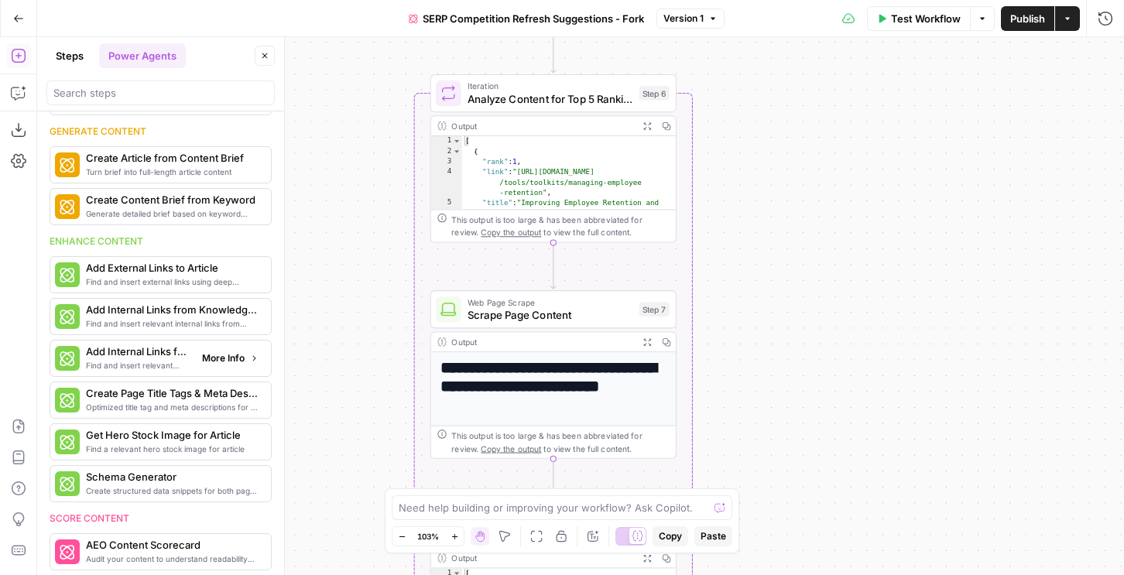
scroll to position [164, 0]
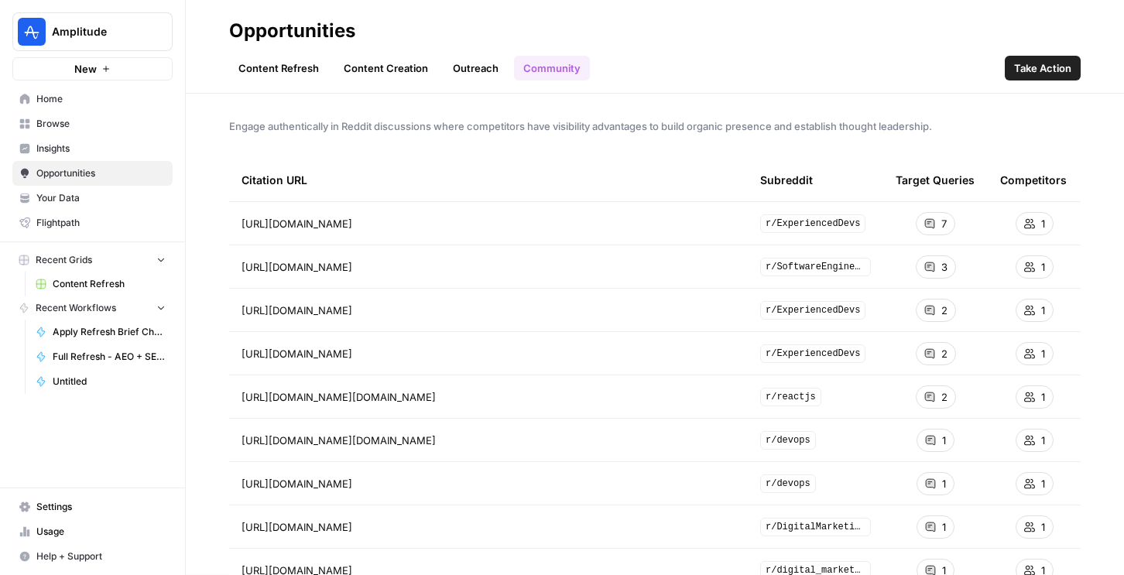
click at [55, 140] on link "Insights" at bounding box center [92, 148] width 160 height 25
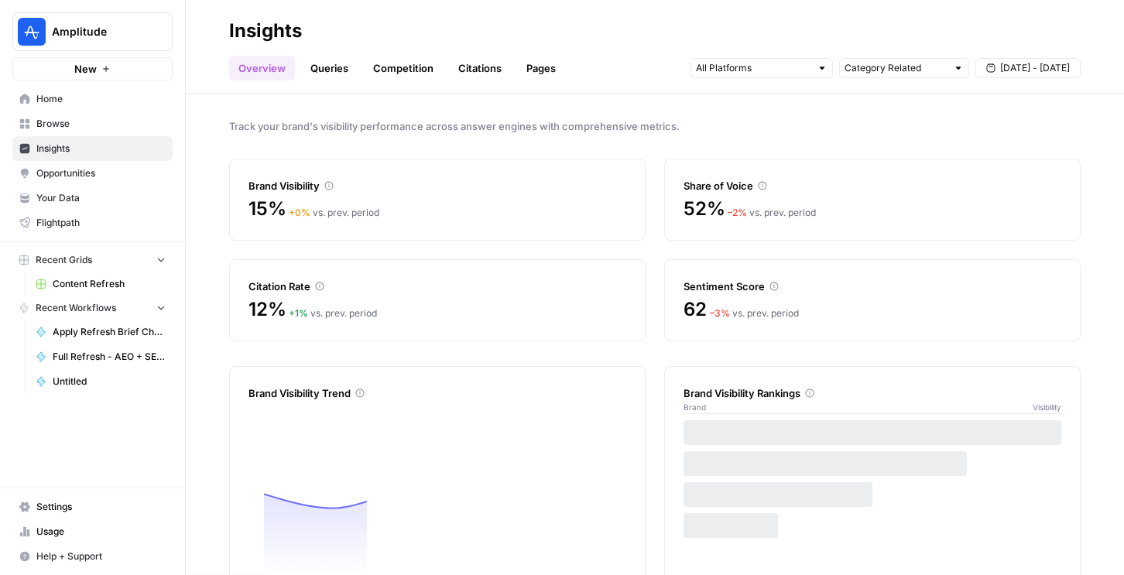
scroll to position [46, 0]
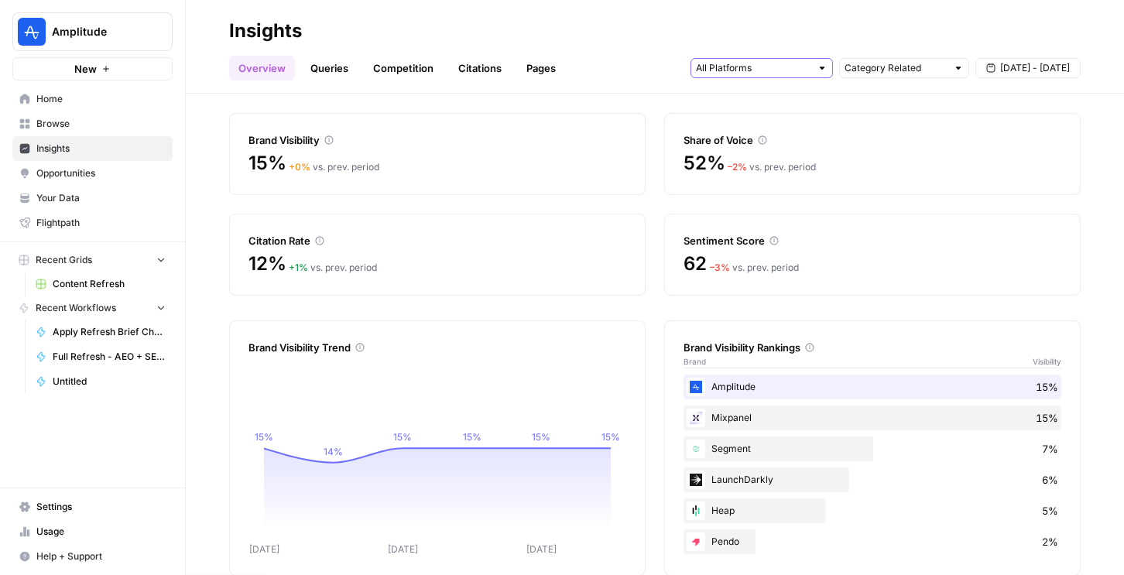
click at [747, 66] on input "text" at bounding box center [753, 67] width 115 height 15
click at [324, 68] on link "Queries" at bounding box center [329, 68] width 57 height 25
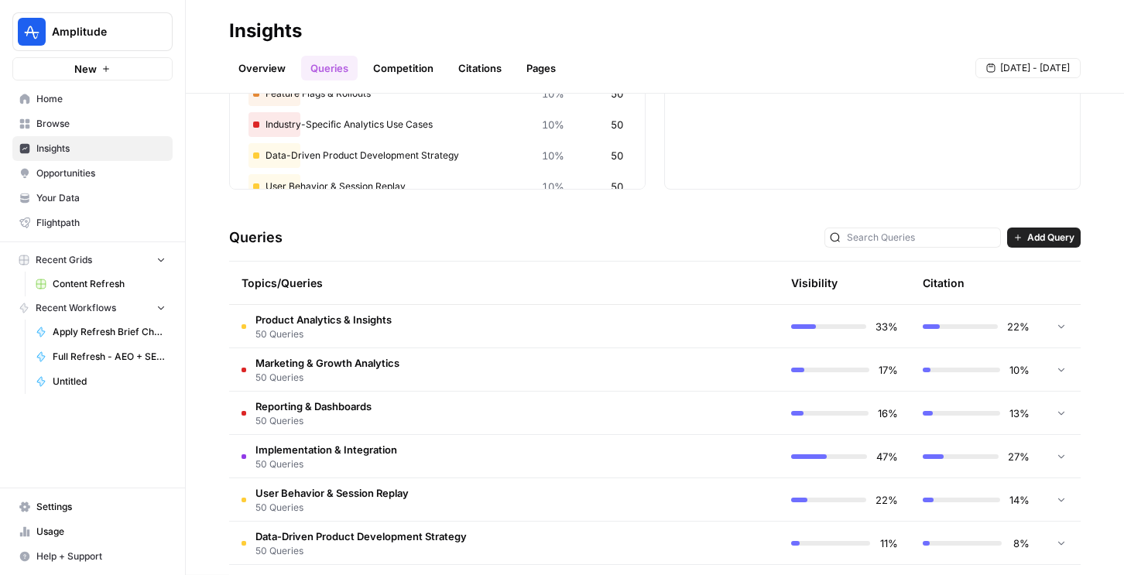
scroll to position [322, 0]
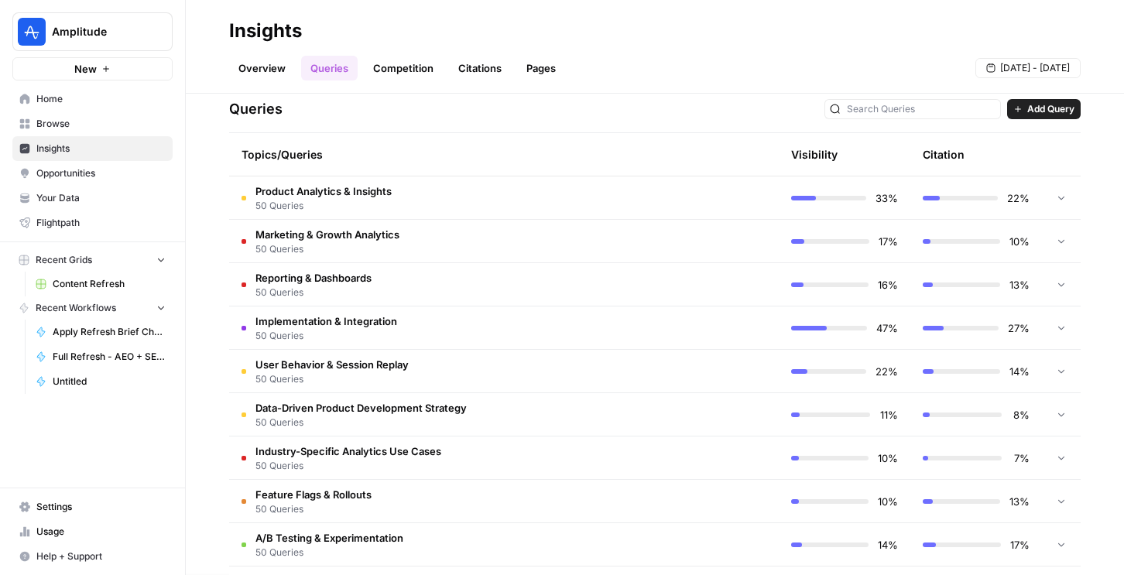
click at [496, 201] on td "Product Analytics & Insights 50 Queries" at bounding box center [438, 198] width 418 height 43
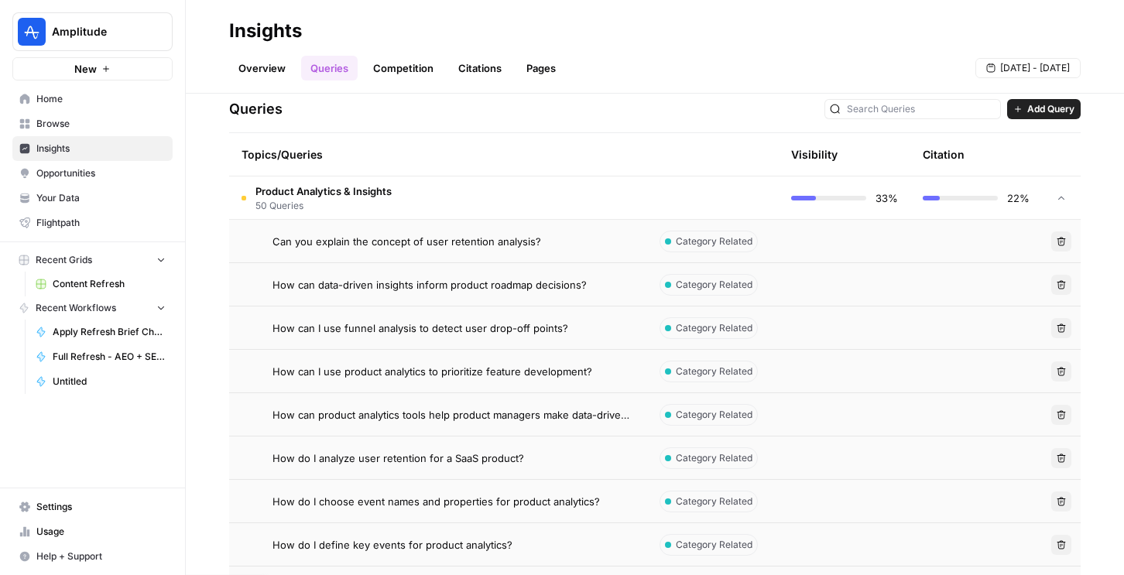
click at [496, 201] on td "Product Analytics & Insights 50 Queries" at bounding box center [438, 198] width 418 height 43
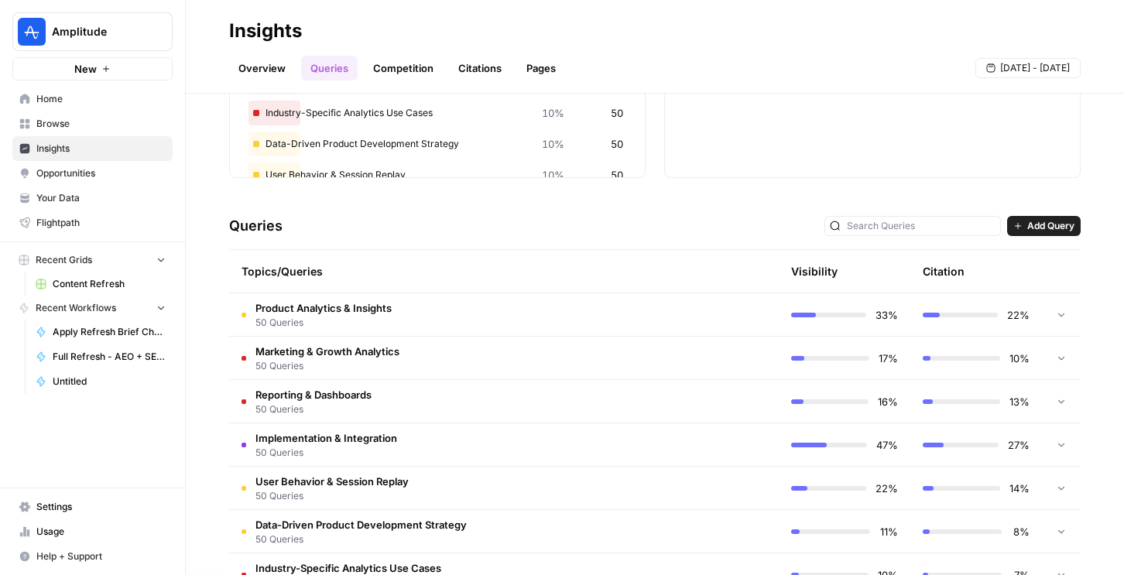
scroll to position [0, 0]
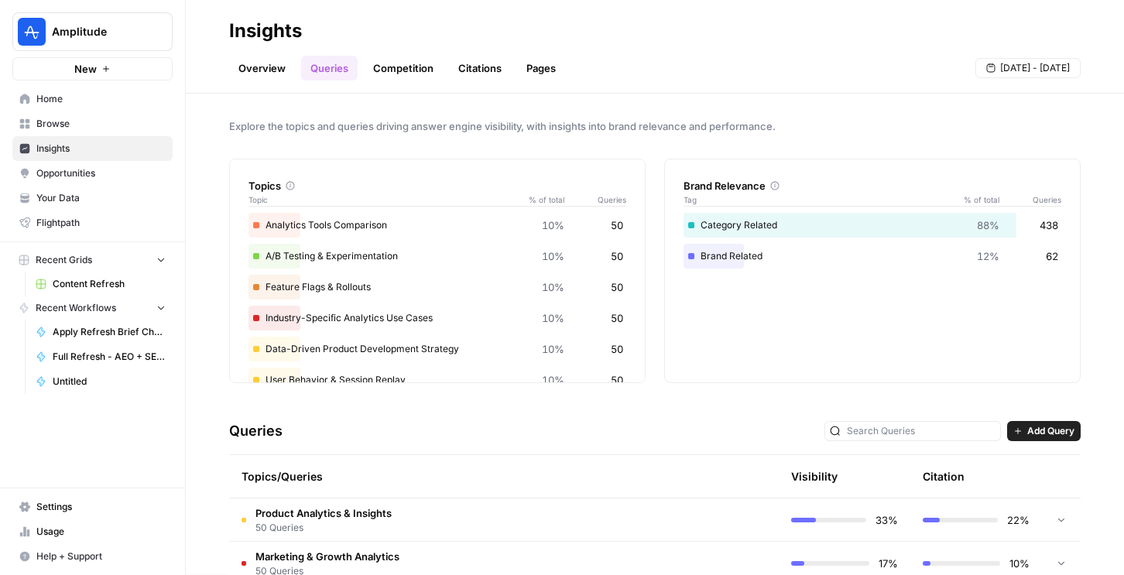
click at [447, 518] on td "Product Analytics & Insights 50 Queries" at bounding box center [438, 520] width 418 height 43
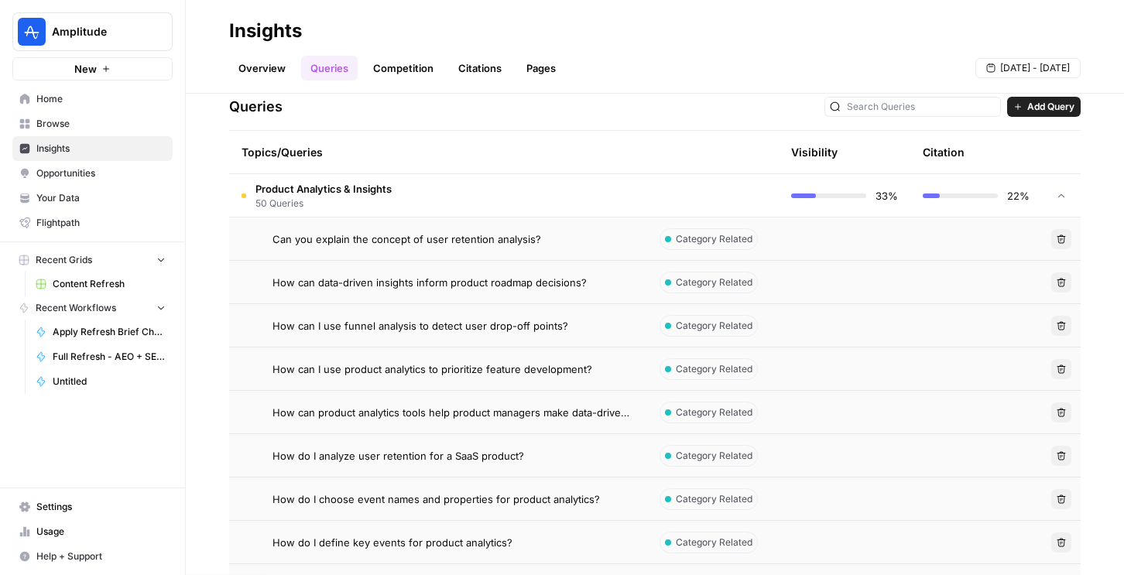
scroll to position [276, 0]
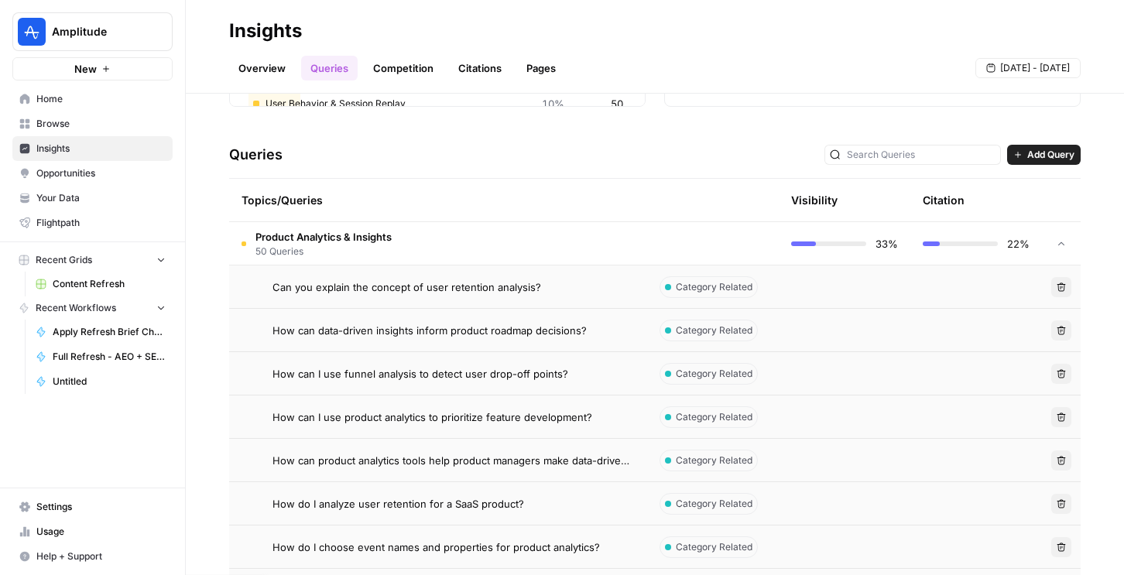
click at [497, 248] on td "Product Analytics & Insights 50 Queries" at bounding box center [438, 243] width 418 height 43
